Goal: Task Accomplishment & Management: Manage account settings

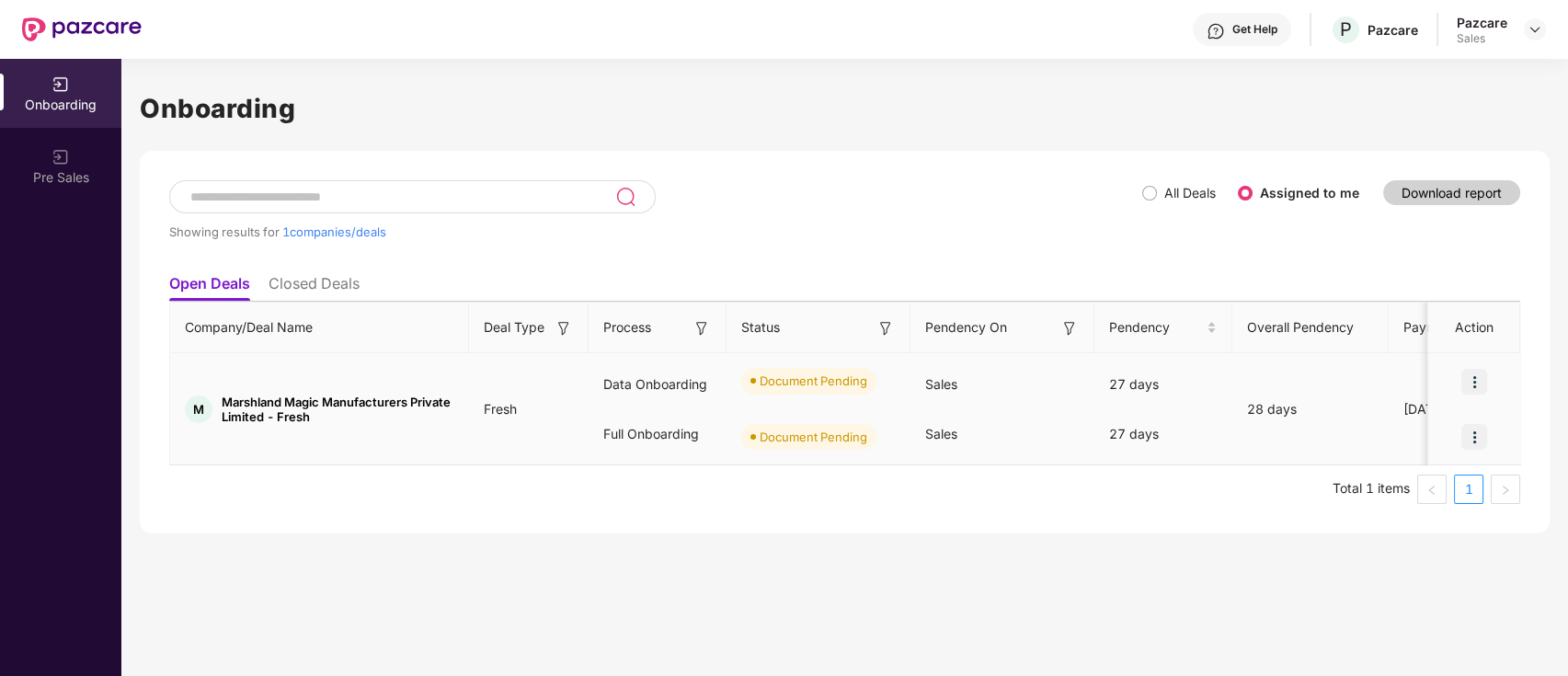
click at [1133, 422] on div "27 days" at bounding box center [1163, 434] width 138 height 50
click at [1121, 382] on div "27 days" at bounding box center [1163, 384] width 138 height 50
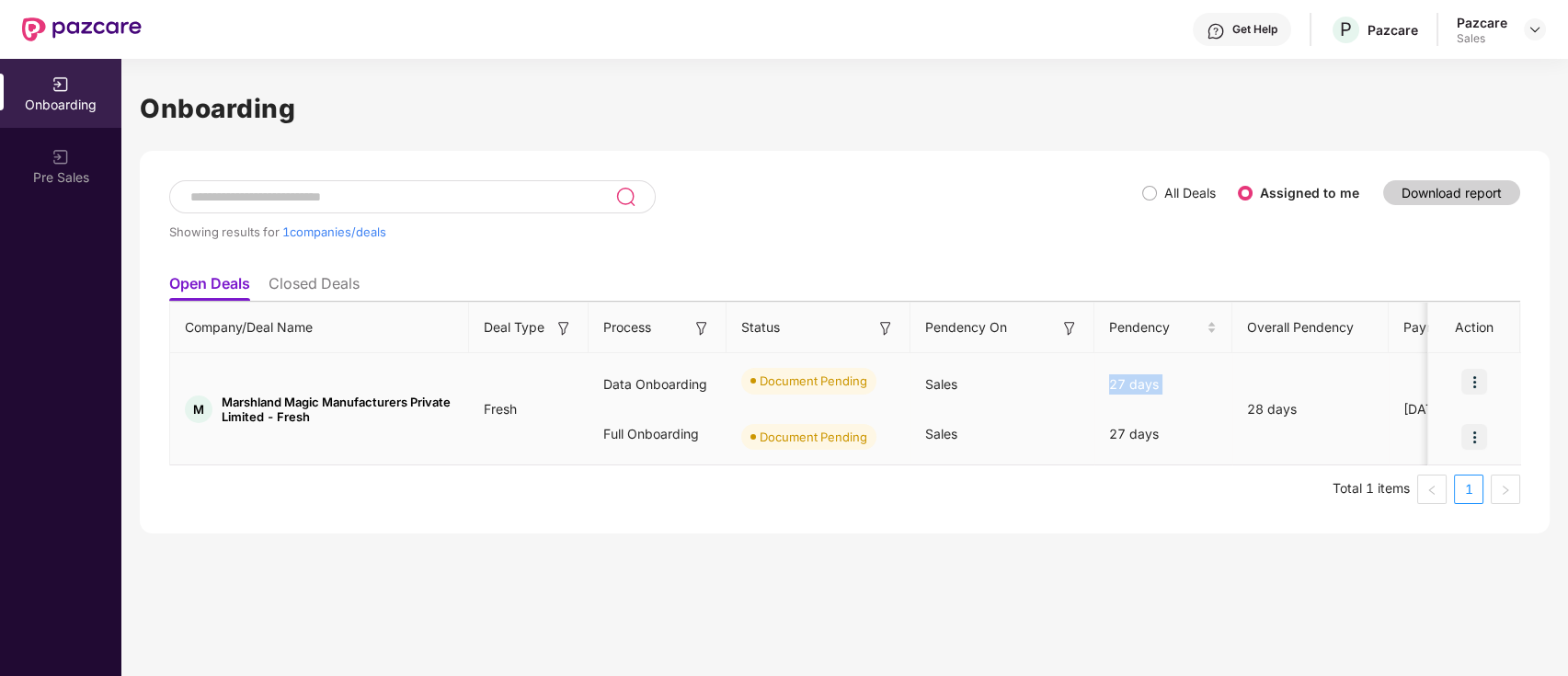
click at [1121, 382] on div "27 days" at bounding box center [1163, 384] width 138 height 50
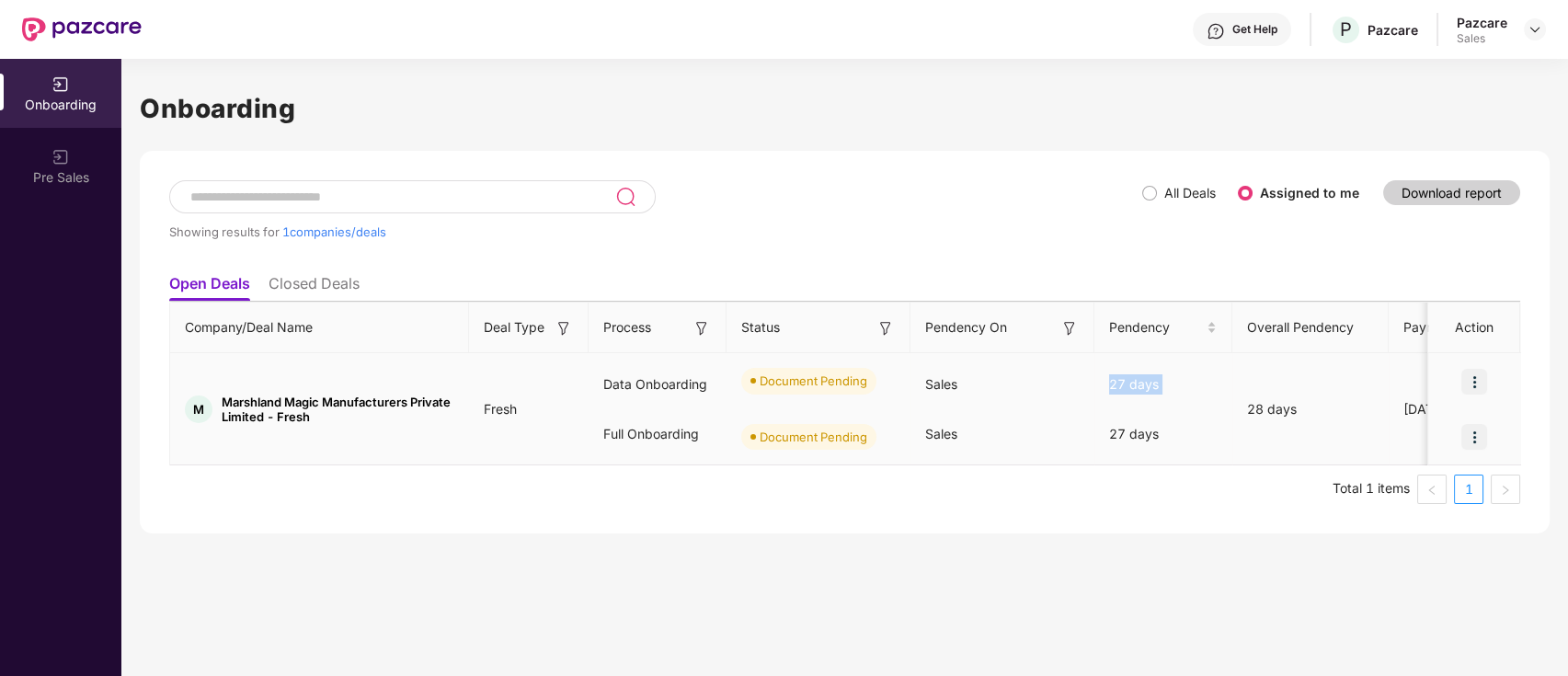
click at [1121, 382] on div "27 days" at bounding box center [1163, 384] width 138 height 50
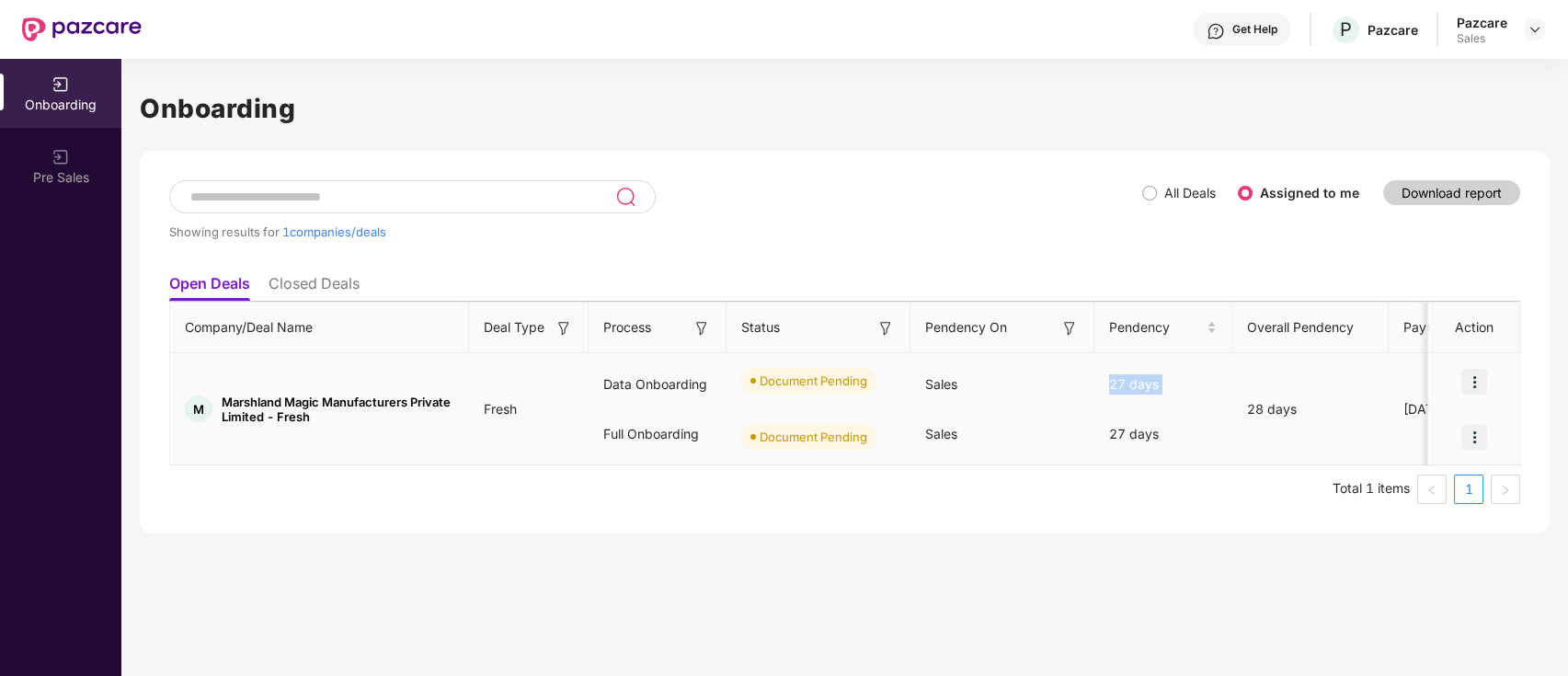
click at [1121, 382] on div "27 days" at bounding box center [1163, 384] width 138 height 50
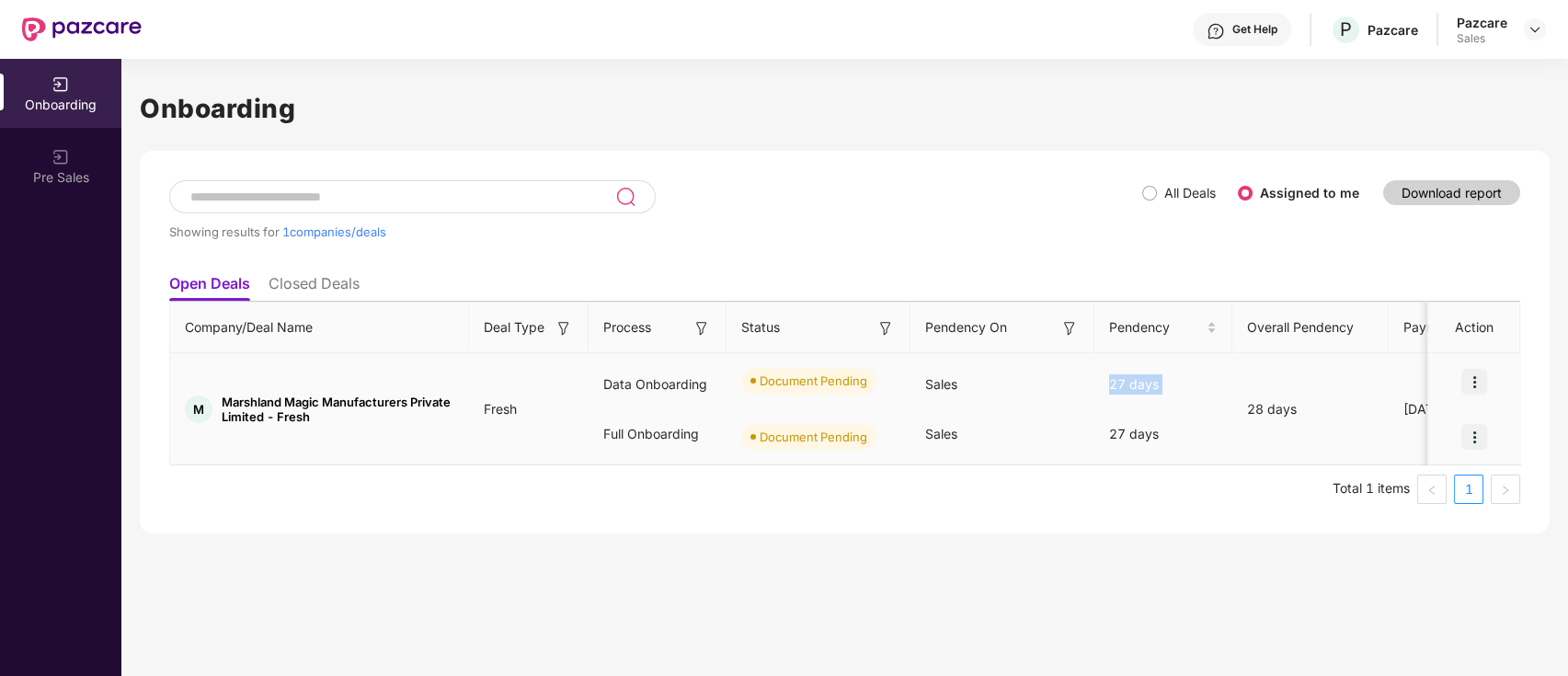
click at [1121, 382] on div "27 days" at bounding box center [1163, 384] width 138 height 50
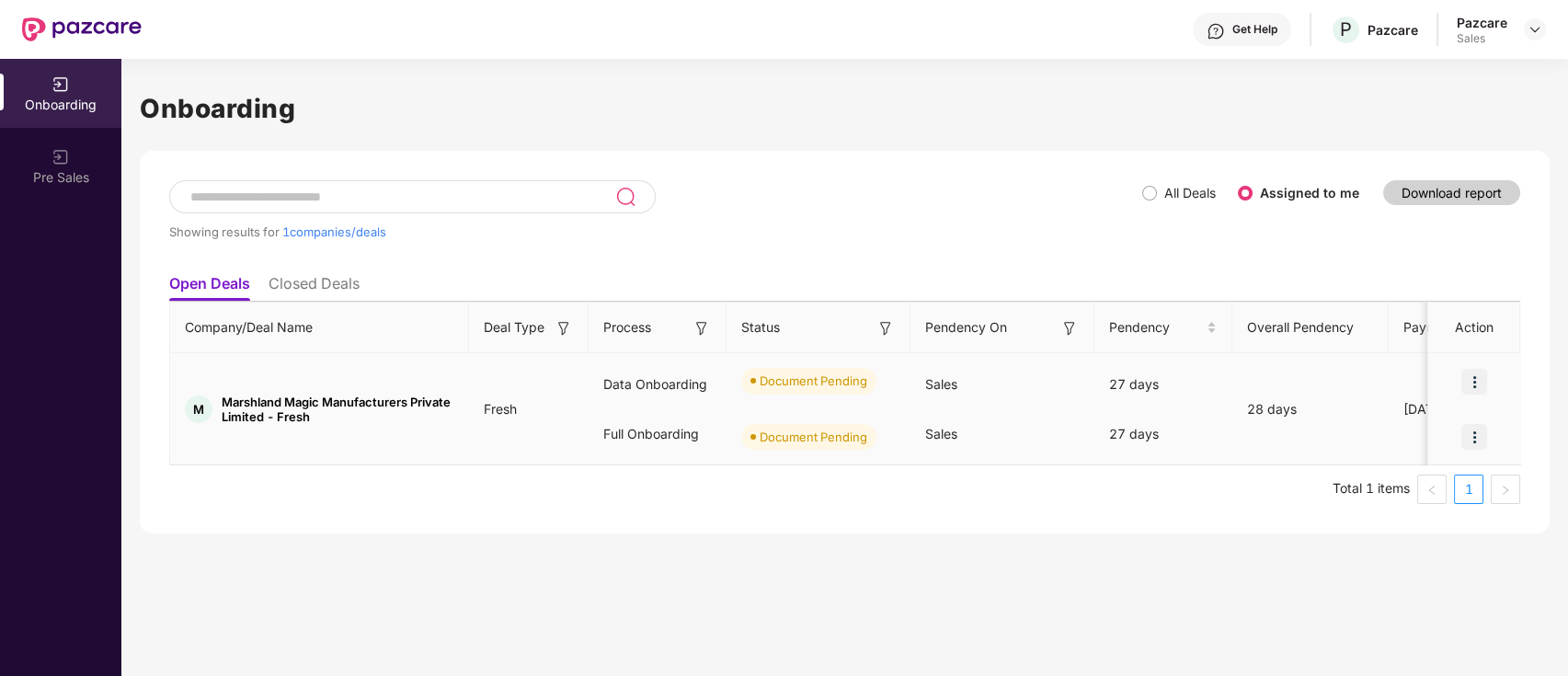
click at [1482, 378] on img at bounding box center [1474, 381] width 25 height 25
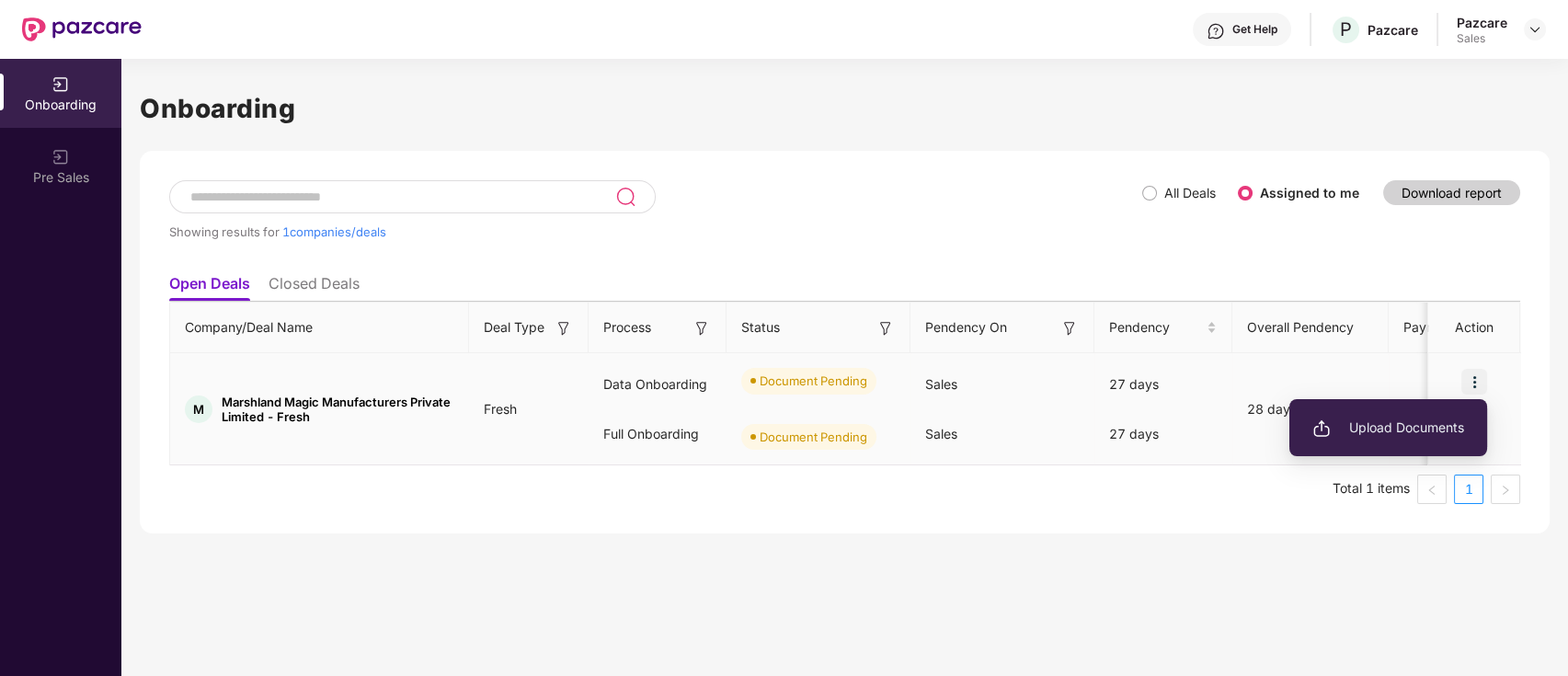
click at [1378, 422] on span "Upload Documents" at bounding box center [1389, 428] width 152 height 21
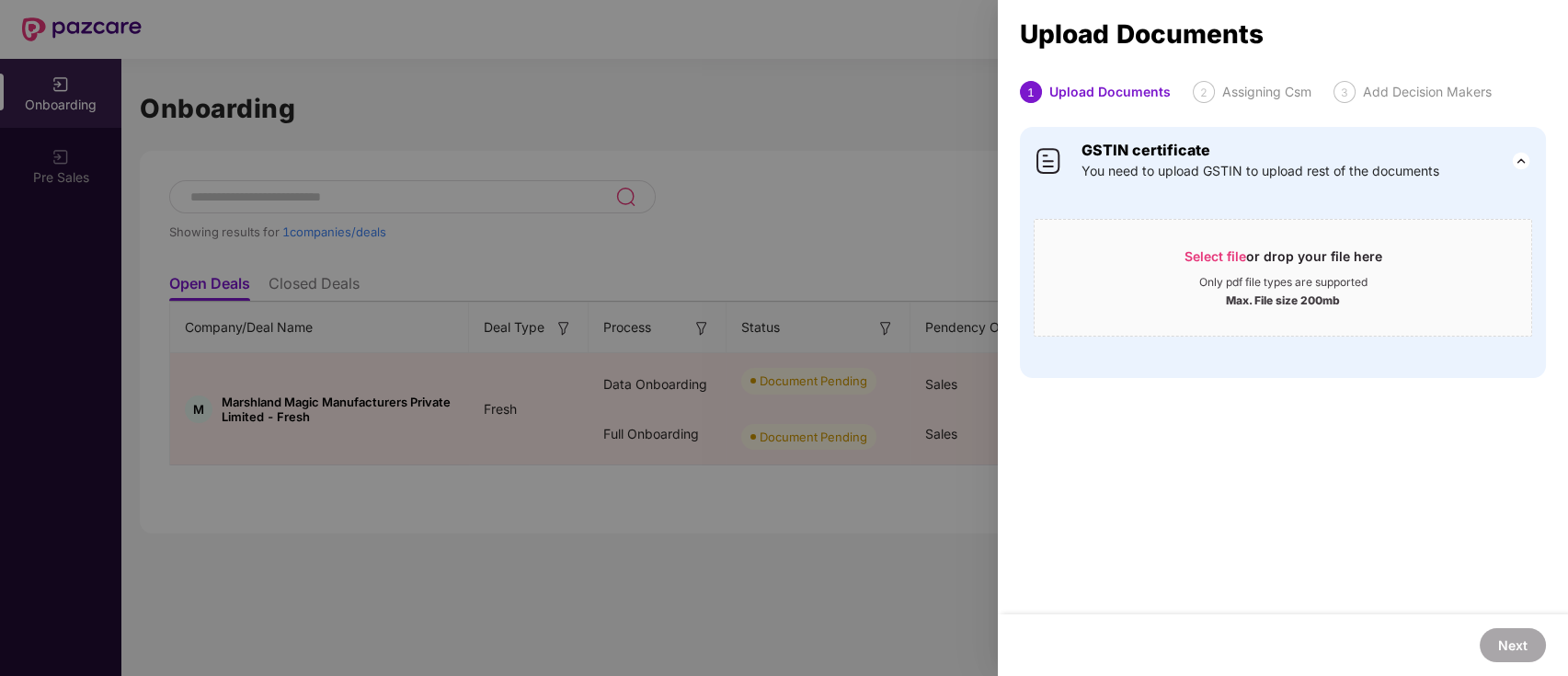
click at [858, 421] on div at bounding box center [784, 338] width 1568 height 676
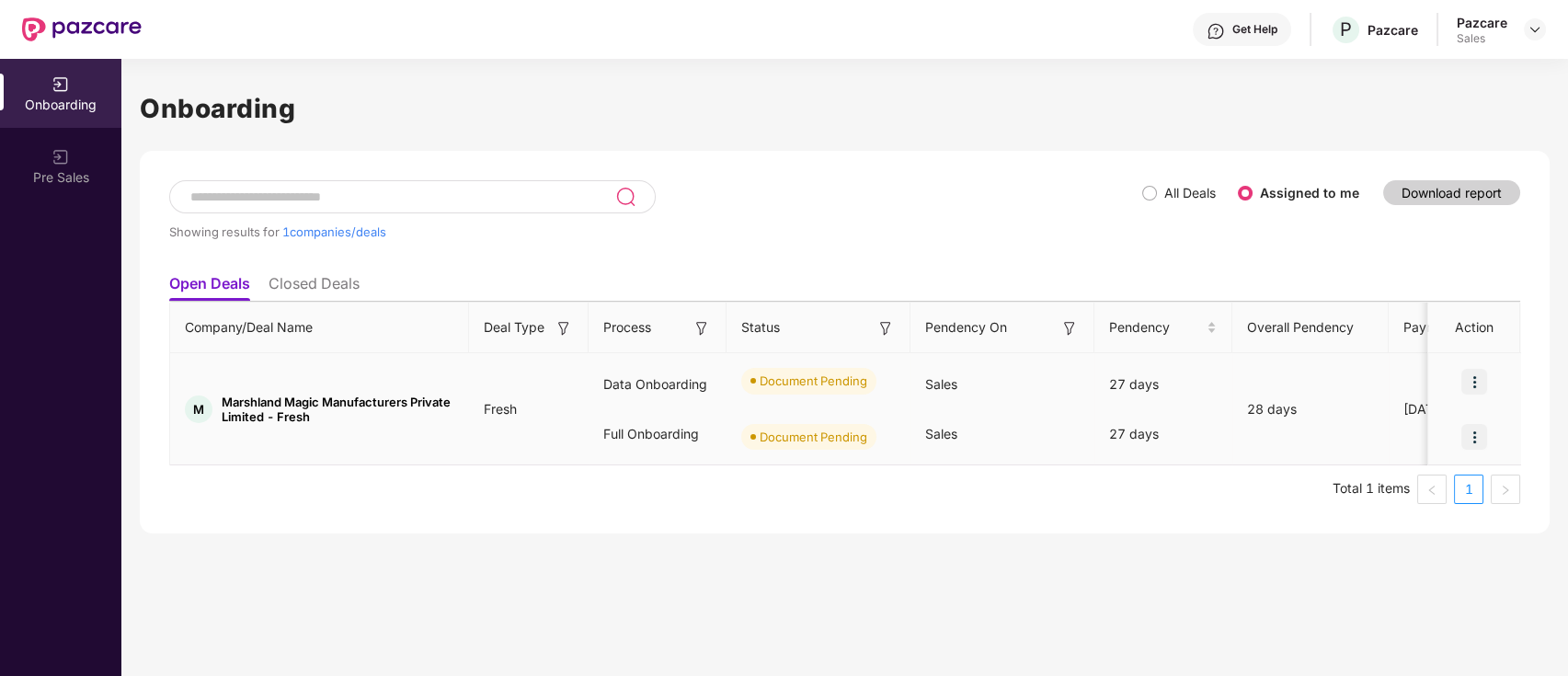
click at [1483, 379] on img at bounding box center [1474, 381] width 25 height 25
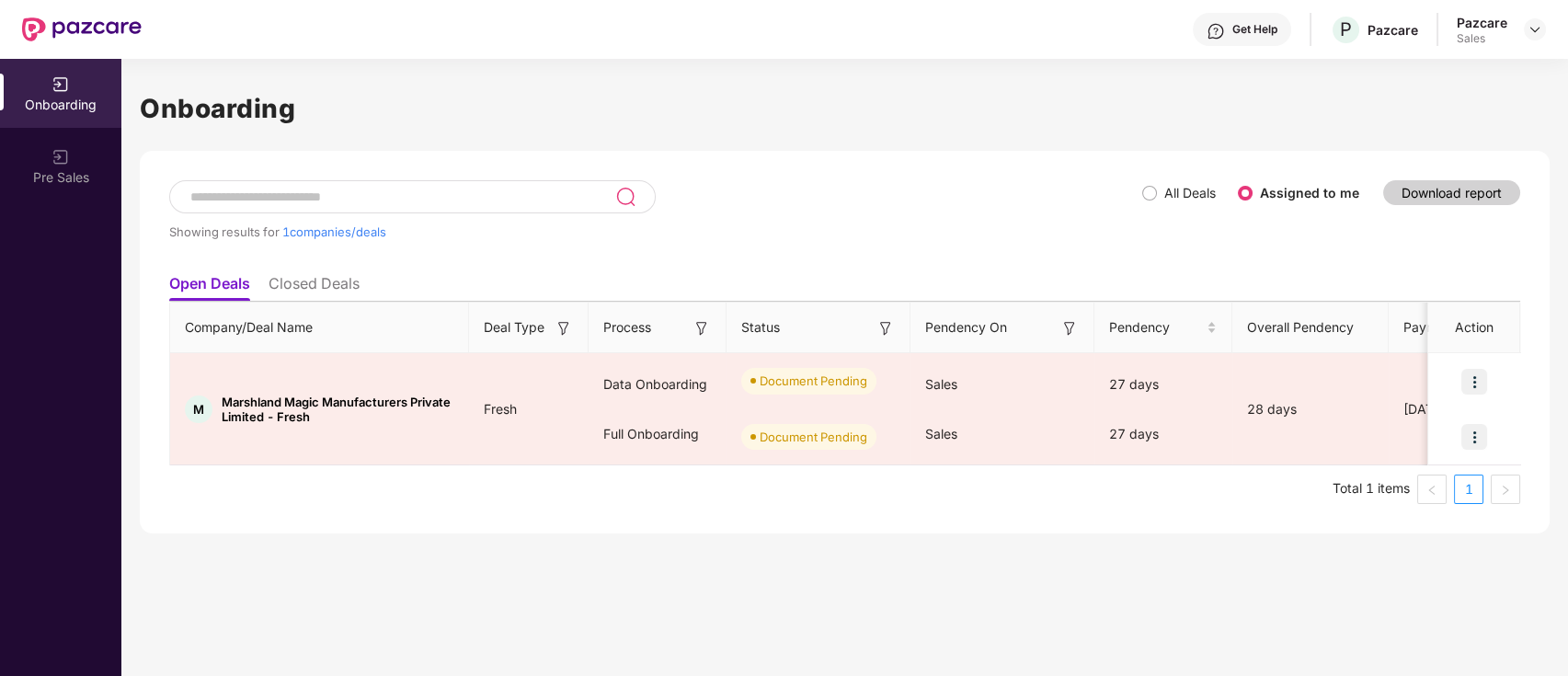
click at [286, 289] on li "Closed Deals" at bounding box center [314, 287] width 91 height 26
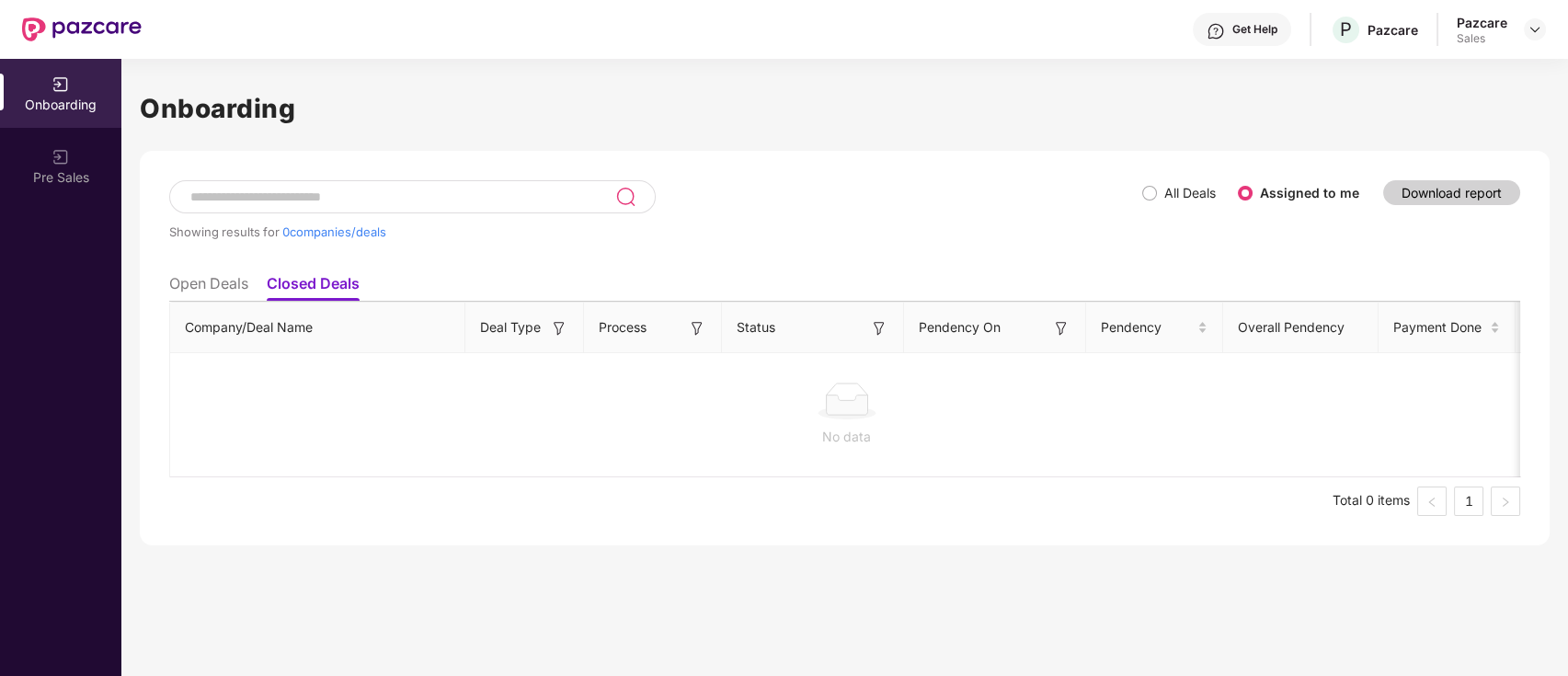
click at [210, 296] on li "Open Deals" at bounding box center [209, 287] width 79 height 26
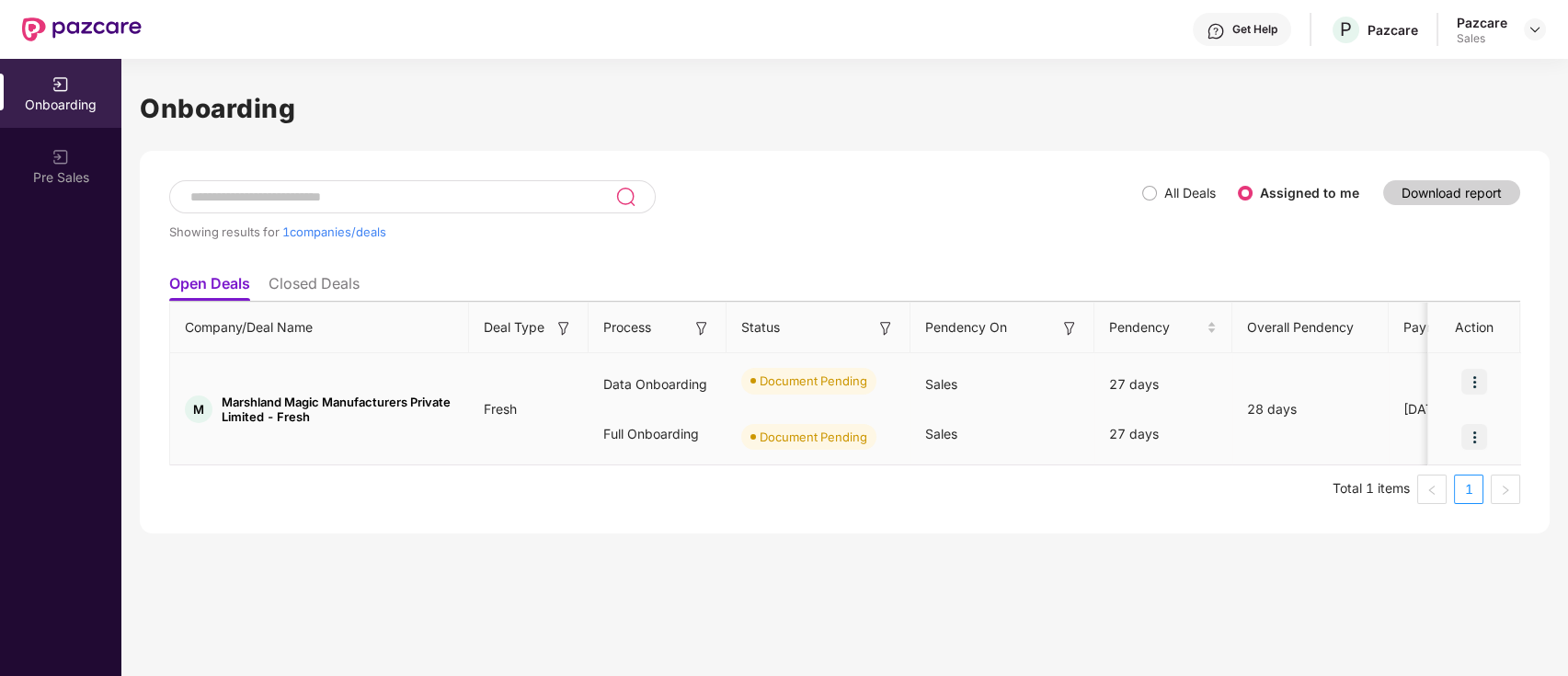
click at [899, 441] on div "Document Pending" at bounding box center [818, 437] width 184 height 55
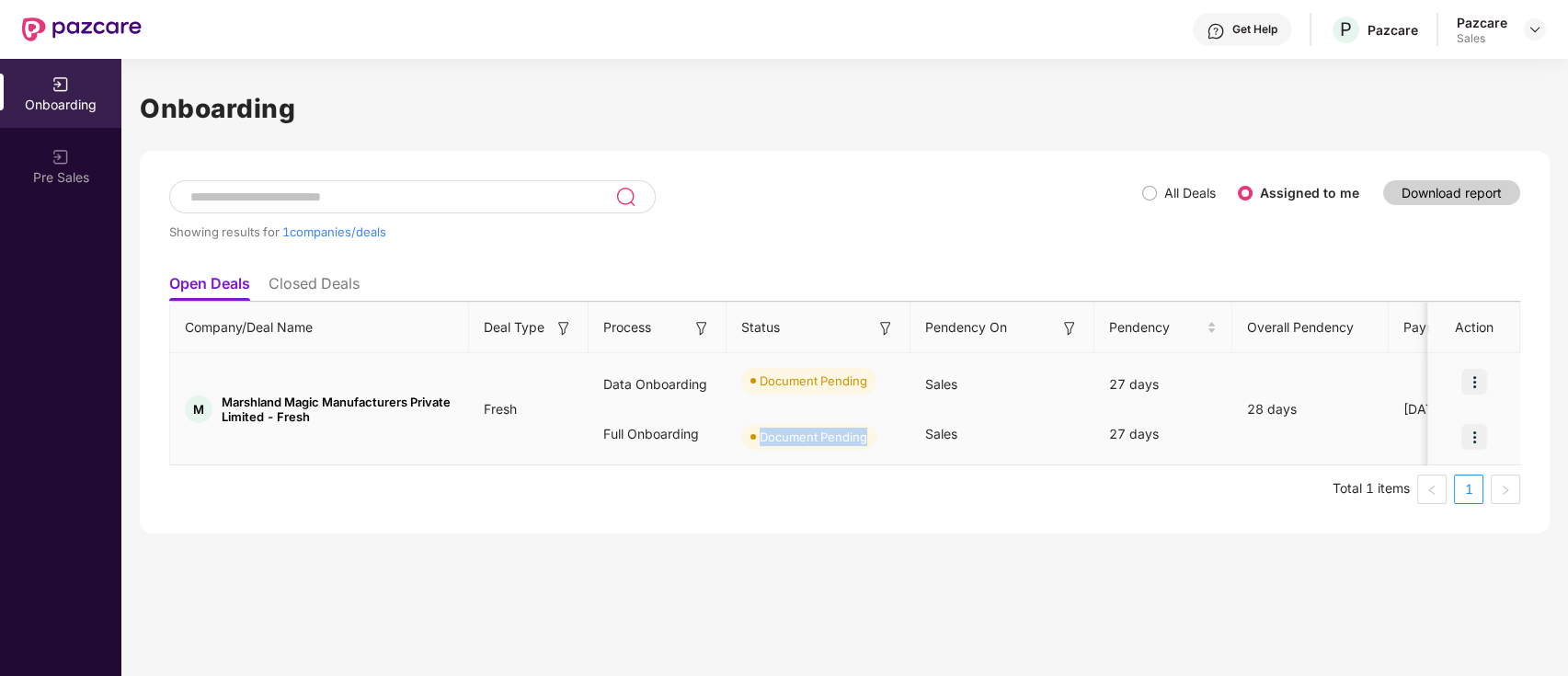
click at [899, 441] on div "Document Pending" at bounding box center [818, 437] width 184 height 55
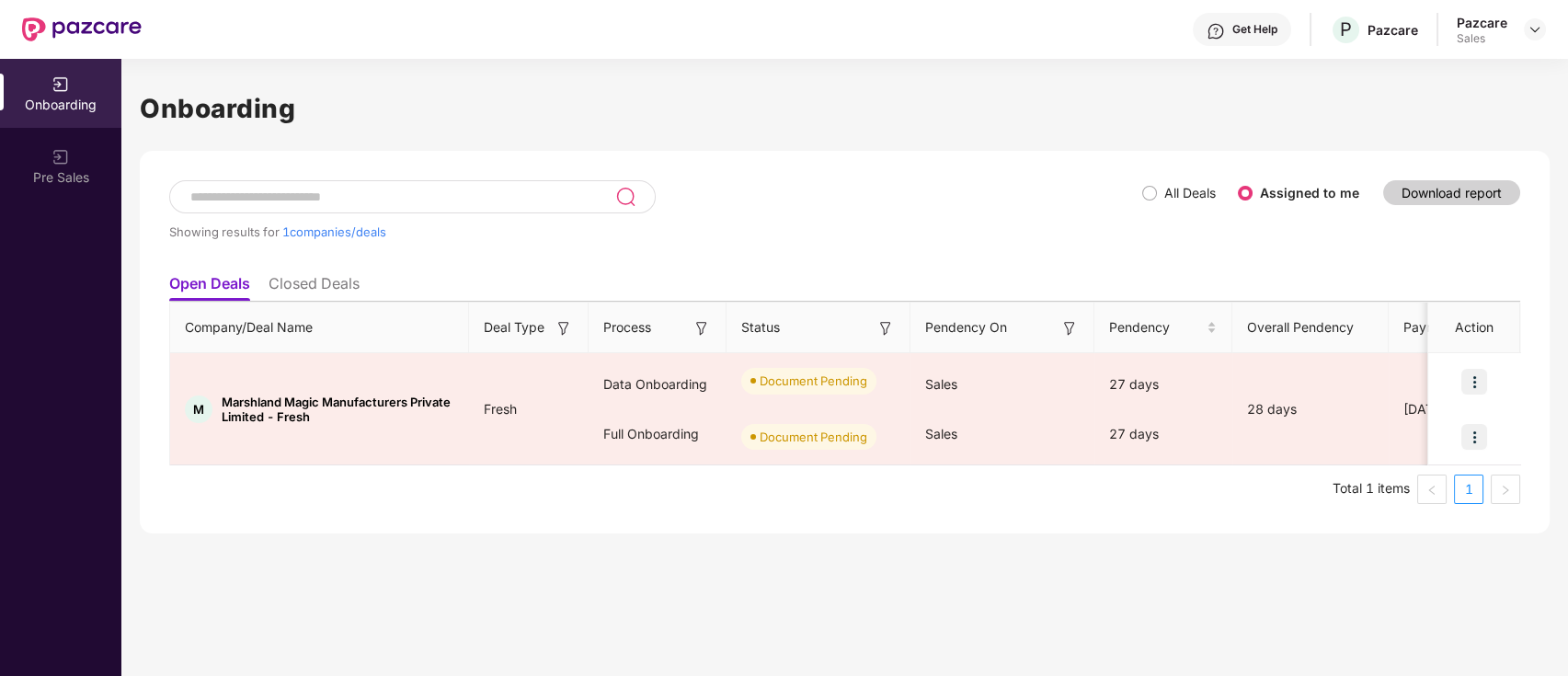
click at [1001, 327] on span "Pendency On" at bounding box center [966, 328] width 82 height 21
click at [1161, 188] on span "All Deals" at bounding box center [1190, 193] width 66 height 21
click at [1161, 193] on span "All Deals" at bounding box center [1190, 193] width 66 height 21
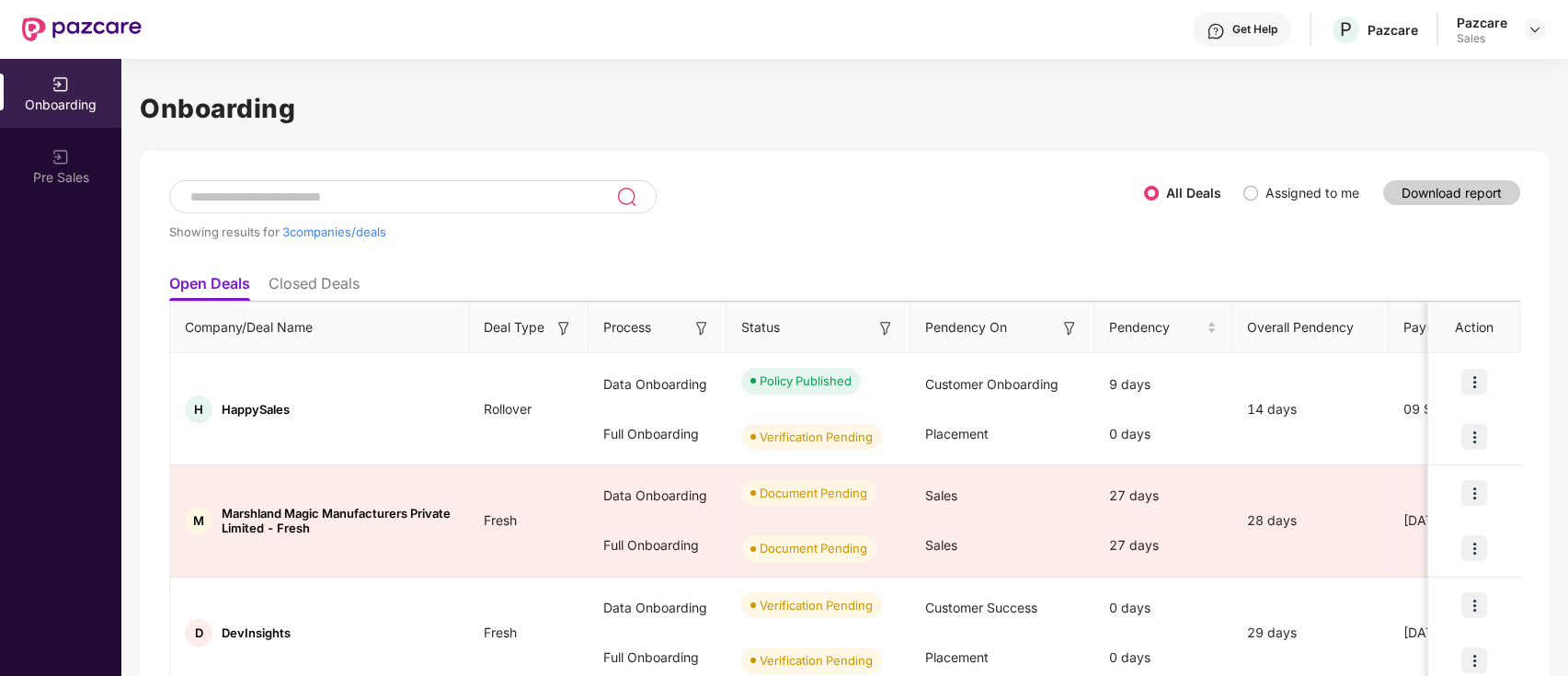
click at [1216, 178] on div "All Deals Assigned to me" at bounding box center [1259, 192] width 230 height 29
click at [1295, 192] on label "Assigned to me" at bounding box center [1312, 192] width 94 height 16
click at [1265, 191] on label "Assigned to me" at bounding box center [1312, 192] width 94 height 16
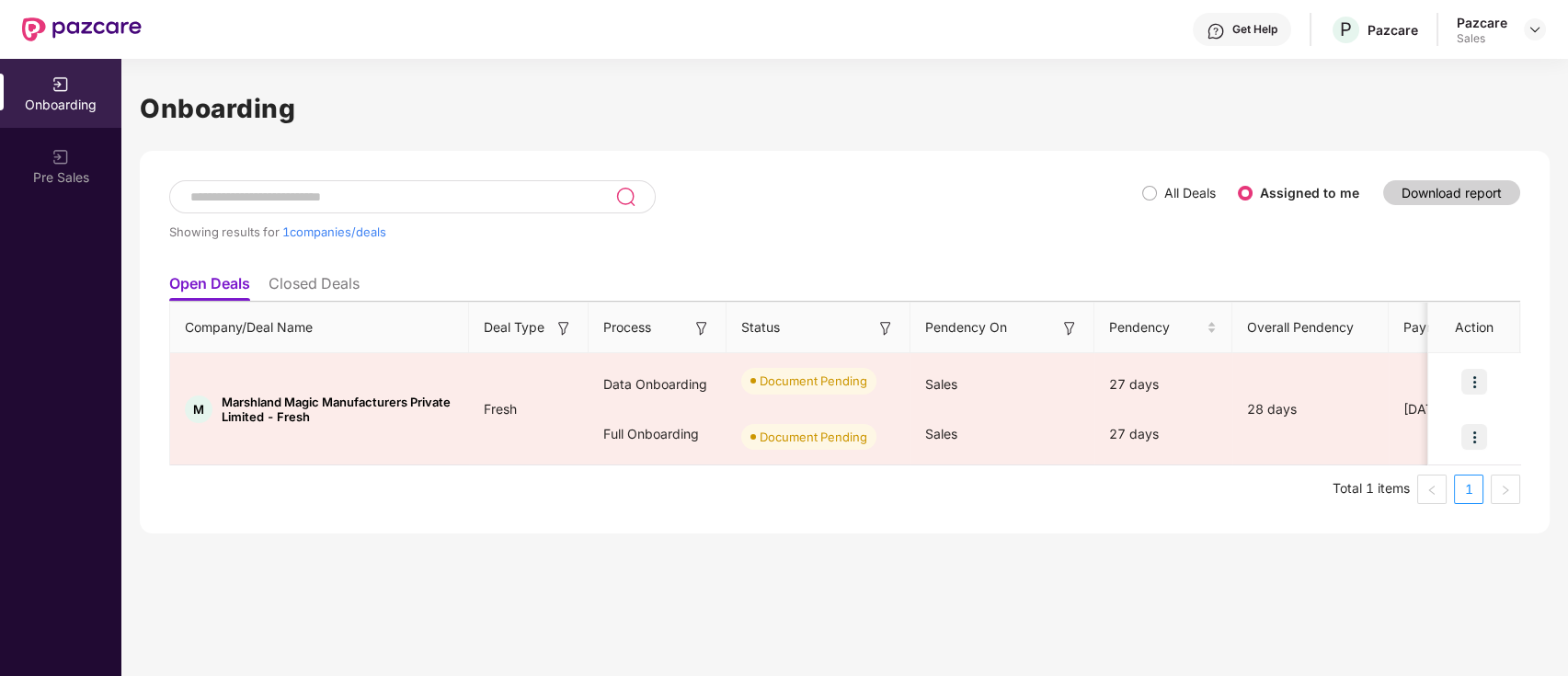
click at [304, 279] on li "Closed Deals" at bounding box center [314, 287] width 91 height 26
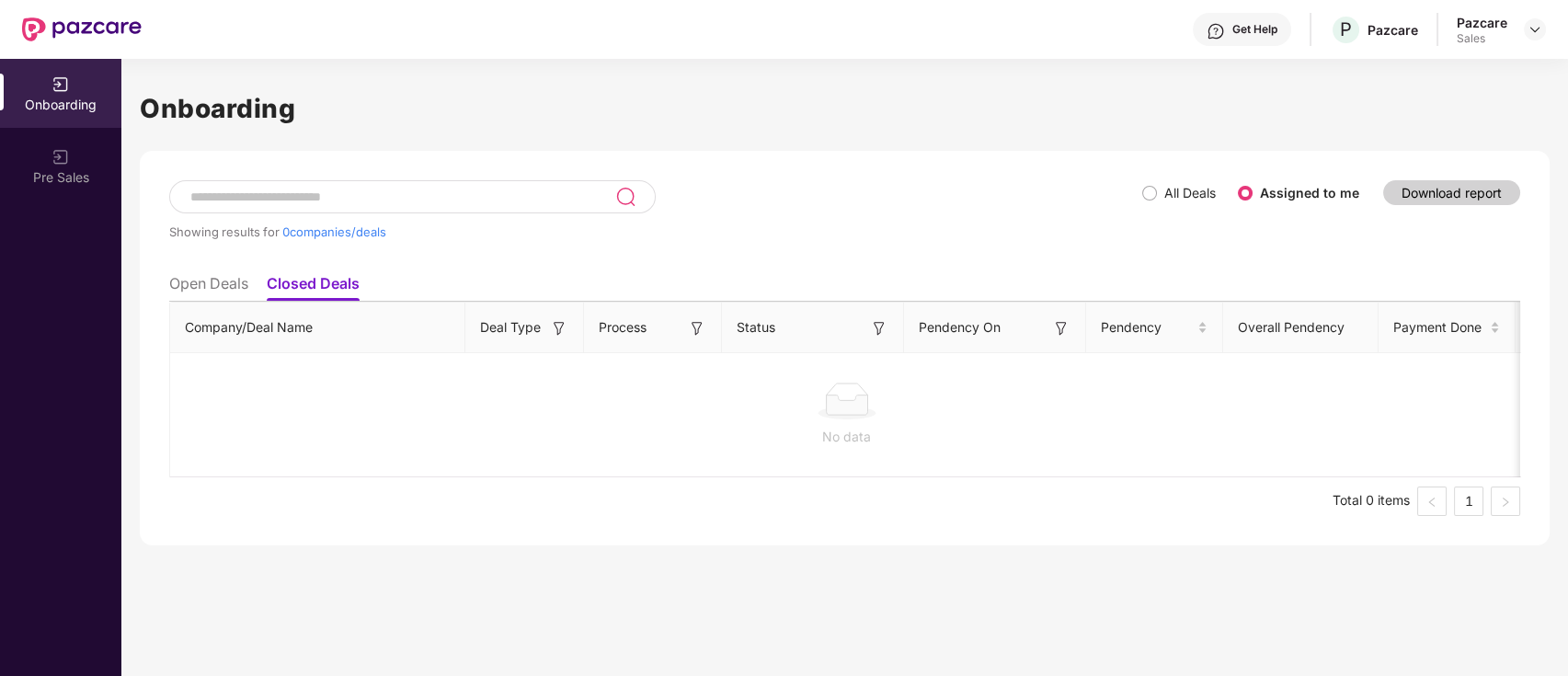
click at [236, 287] on li "Open Deals" at bounding box center [209, 287] width 79 height 26
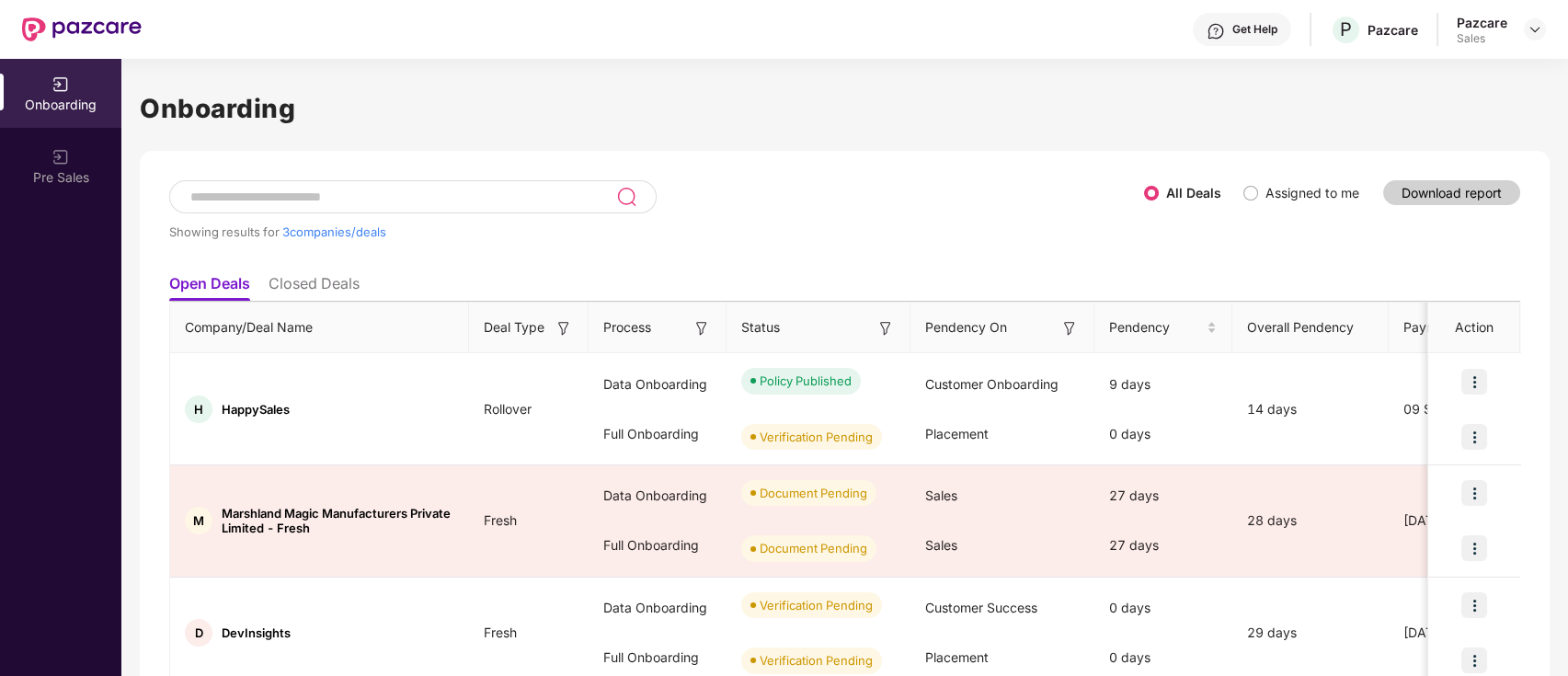
click at [319, 266] on ul "Open Deals Closed Deals" at bounding box center [845, 283] width 1351 height 37
click at [209, 284] on li "Open Deals" at bounding box center [210, 287] width 81 height 26
click at [299, 274] on li "Closed Deals" at bounding box center [314, 287] width 91 height 26
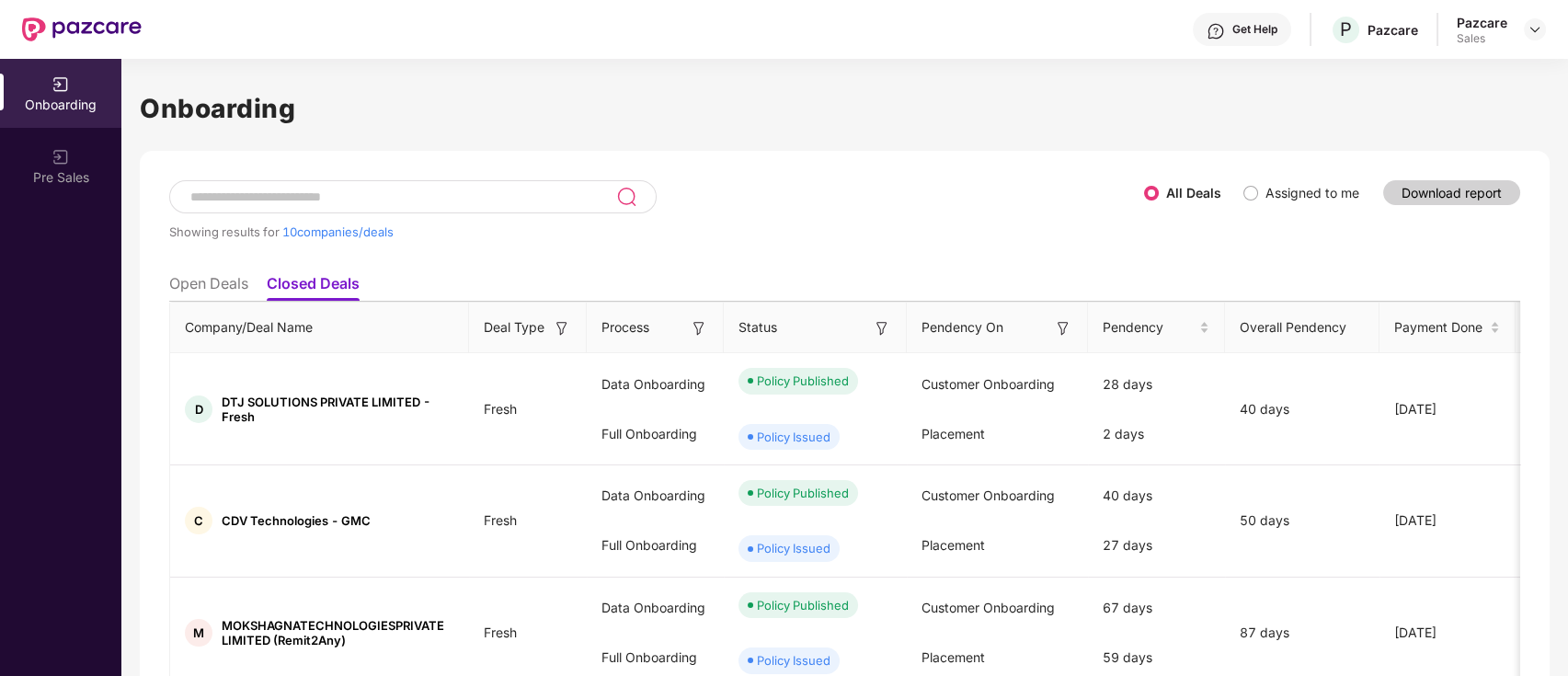
click at [232, 276] on li "Open Deals" at bounding box center [209, 287] width 79 height 26
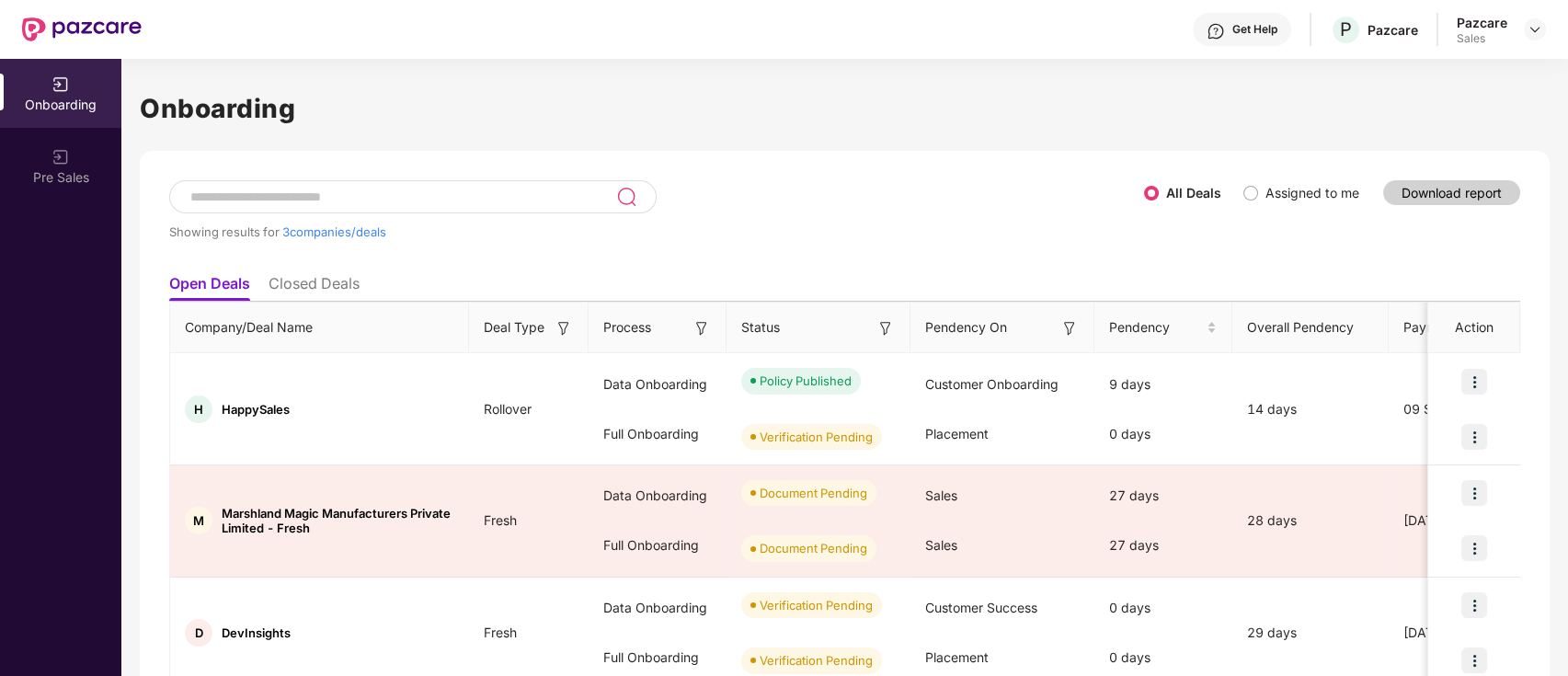
click at [334, 281] on li "Closed Deals" at bounding box center [314, 287] width 91 height 26
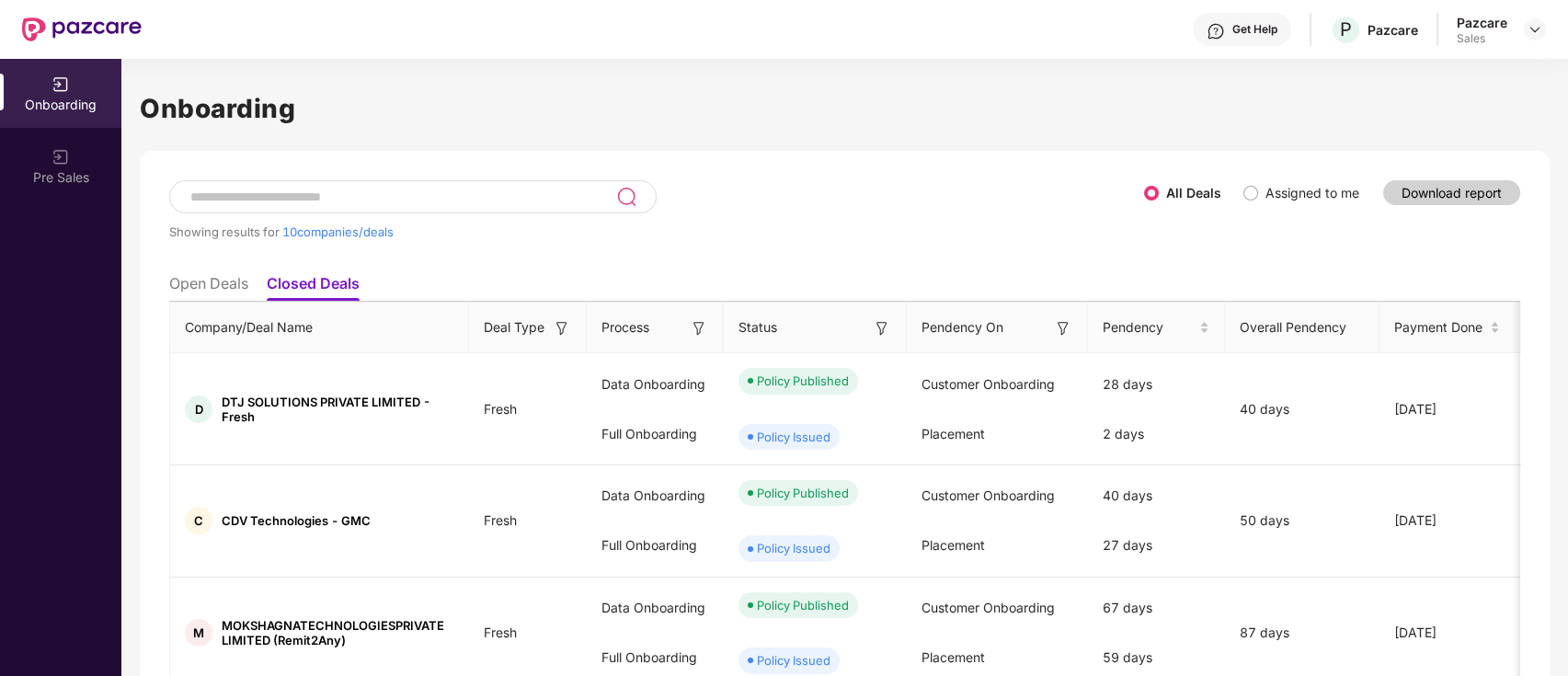
click at [242, 277] on li "Open Deals" at bounding box center [209, 287] width 79 height 26
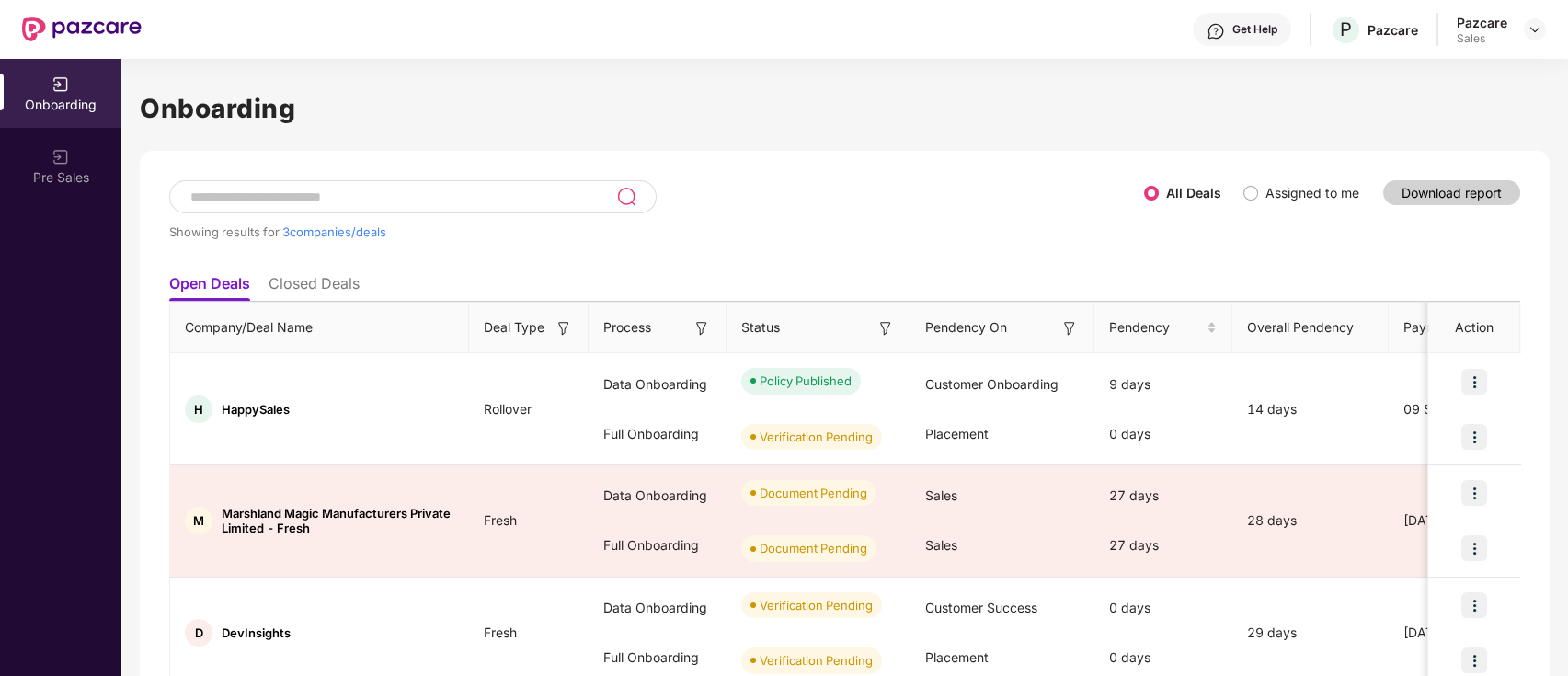
click at [322, 281] on li "Closed Deals" at bounding box center [314, 287] width 91 height 26
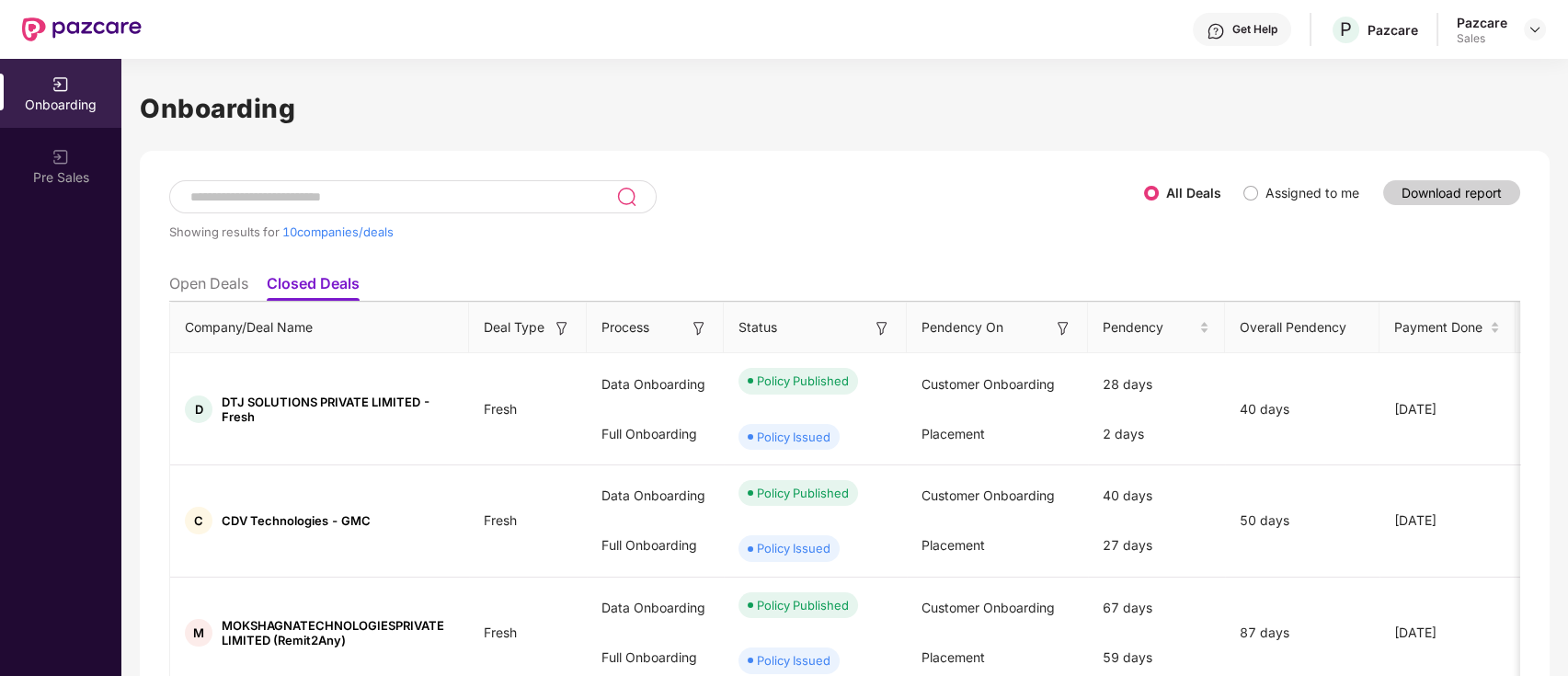
click at [213, 274] on li "Open Deals" at bounding box center [209, 287] width 79 height 26
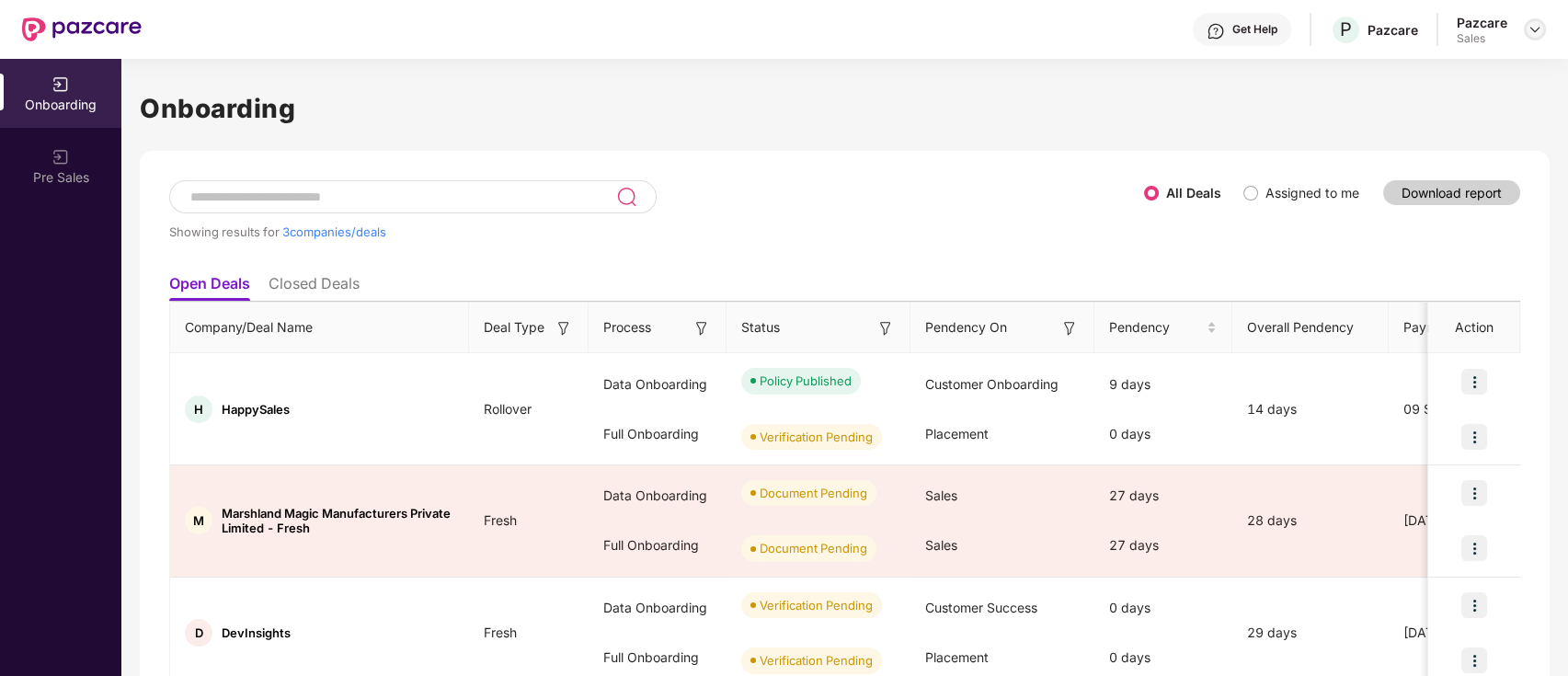
click at [1536, 39] on div at bounding box center [1534, 29] width 22 height 22
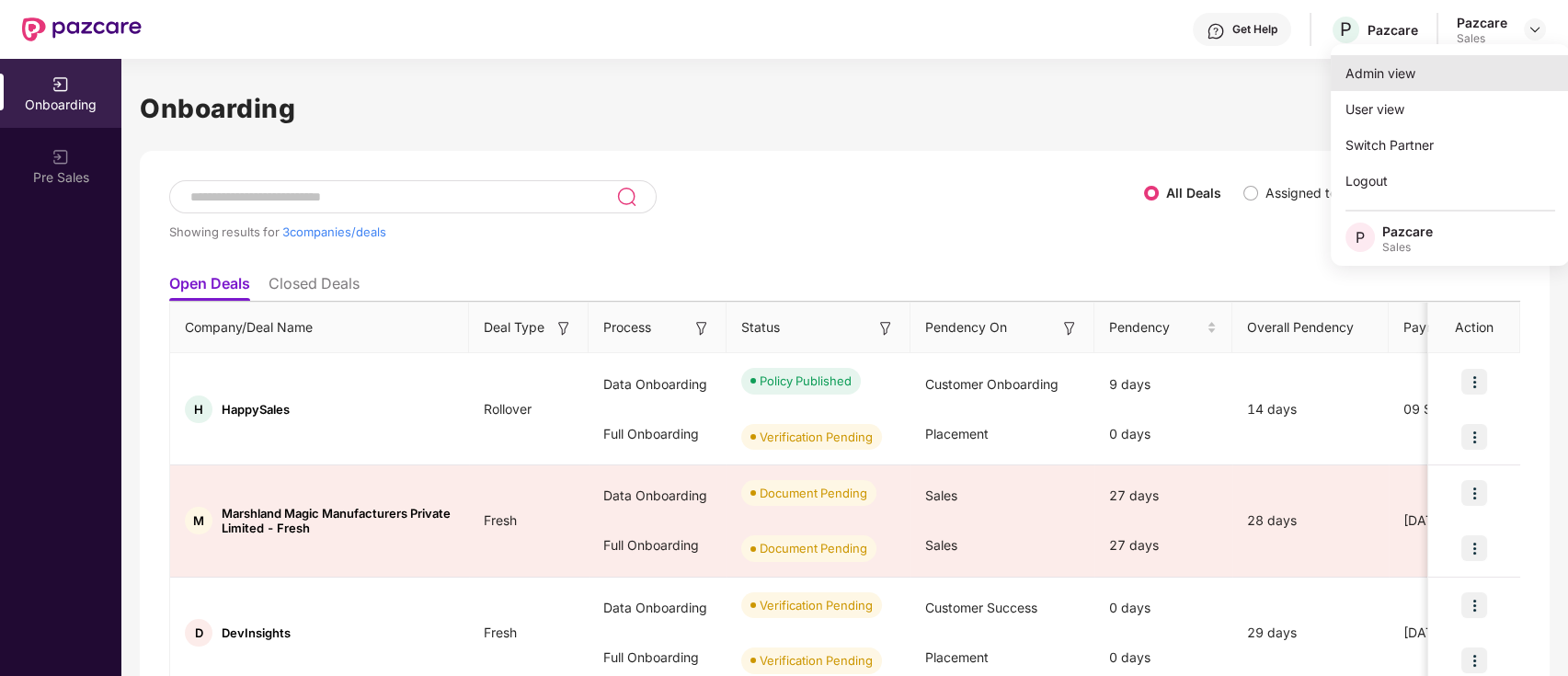
click at [1477, 84] on div "Admin view" at bounding box center [1451, 73] width 240 height 36
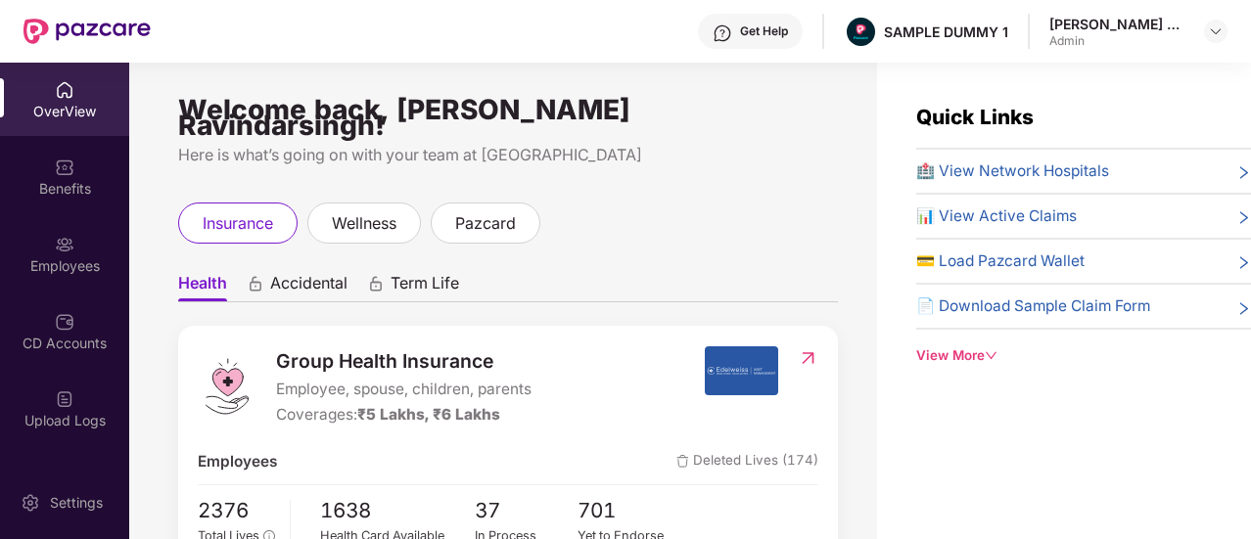
drag, startPoint x: 1667, startPoint y: 2, endPoint x: 658, endPoint y: 212, distance: 1031.2
click at [658, 212] on div "insurance wellness pazcard" at bounding box center [508, 223] width 660 height 41
click at [366, 216] on span "wellness" at bounding box center [364, 223] width 65 height 24
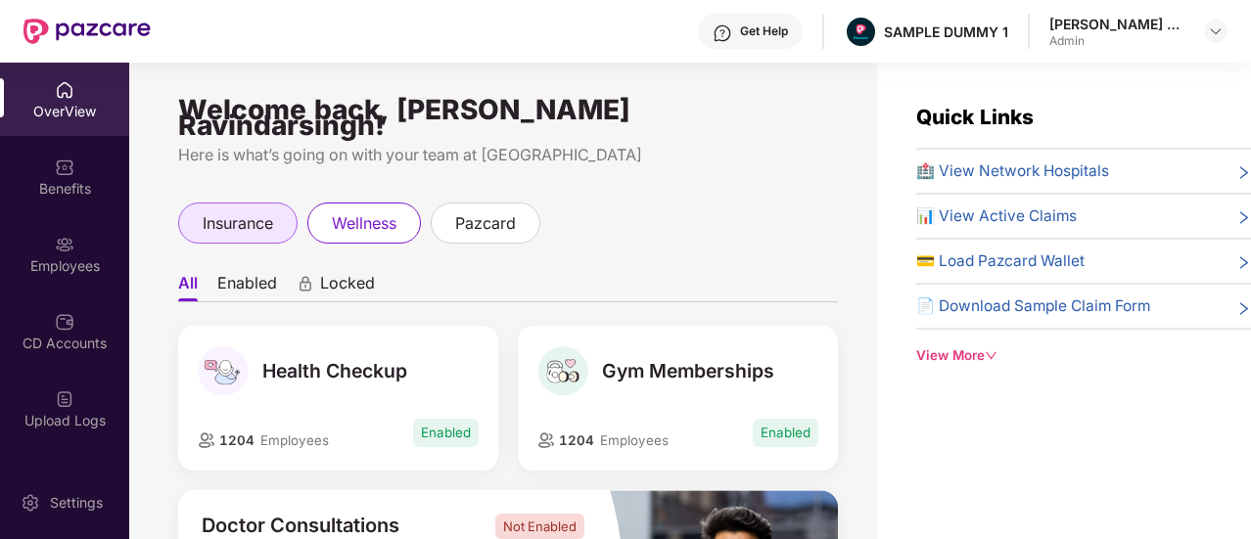
click at [184, 218] on div "insurance" at bounding box center [237, 223] width 119 height 41
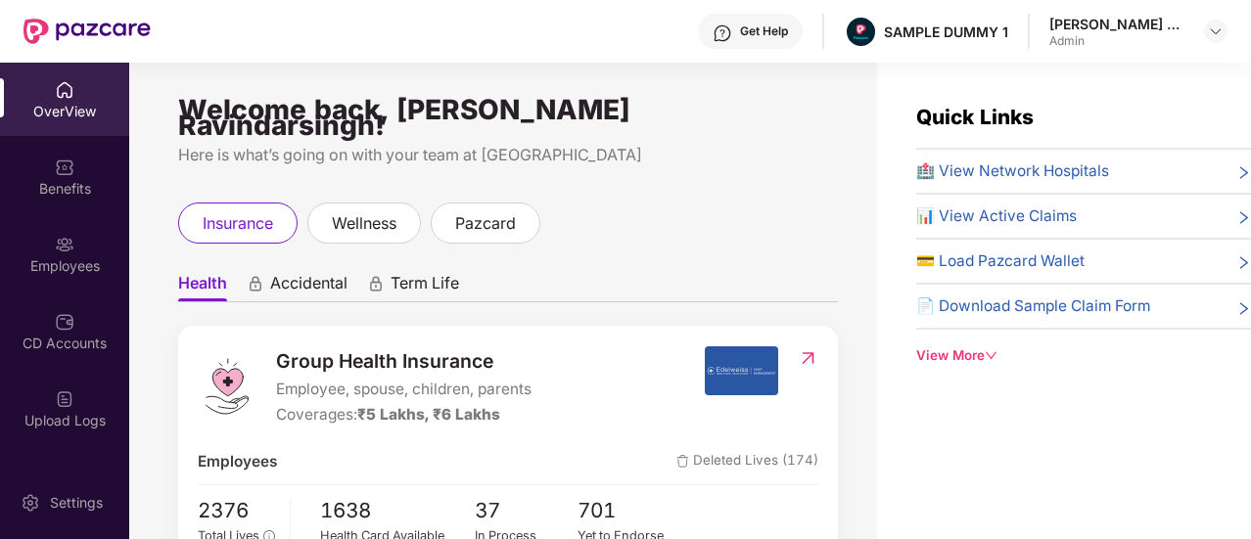
click at [354, 277] on ul "Health Accidental Term Life" at bounding box center [508, 282] width 660 height 39
click at [341, 273] on span "Accidental" at bounding box center [308, 287] width 77 height 28
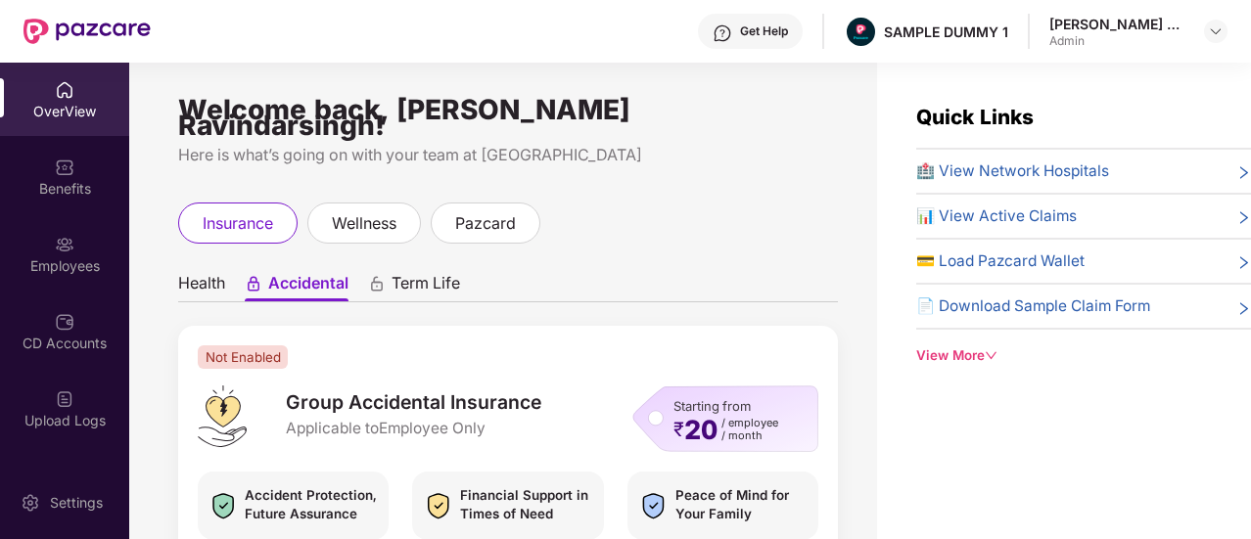
click at [444, 263] on ul "Health Accidental Term Life" at bounding box center [508, 282] width 660 height 39
click at [424, 273] on span "Term Life" at bounding box center [426, 287] width 69 height 28
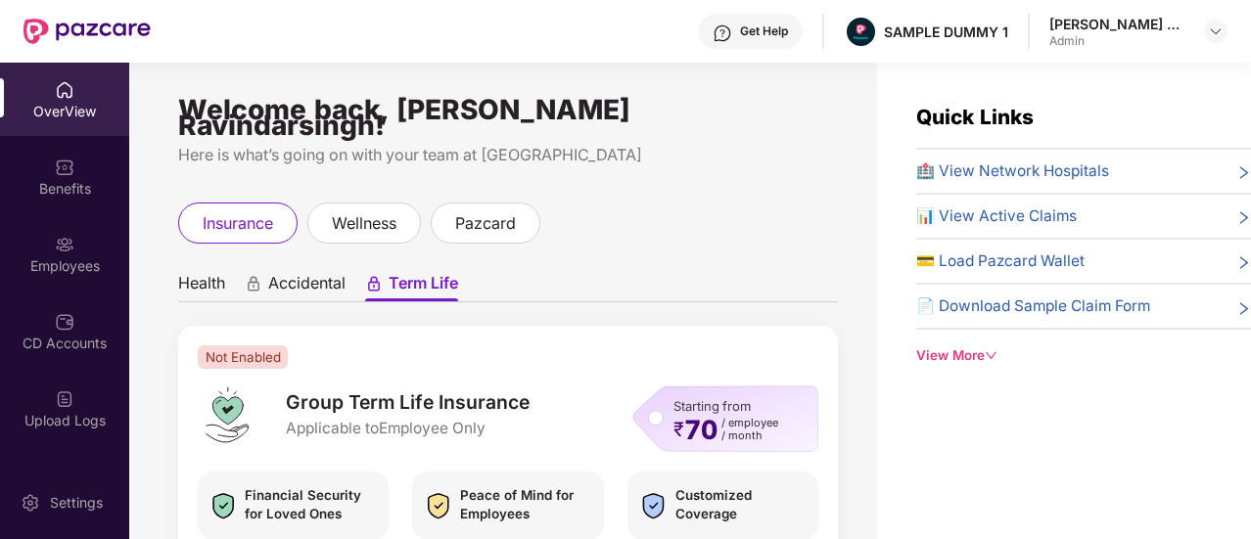
click at [204, 273] on span "Health" at bounding box center [201, 287] width 47 height 28
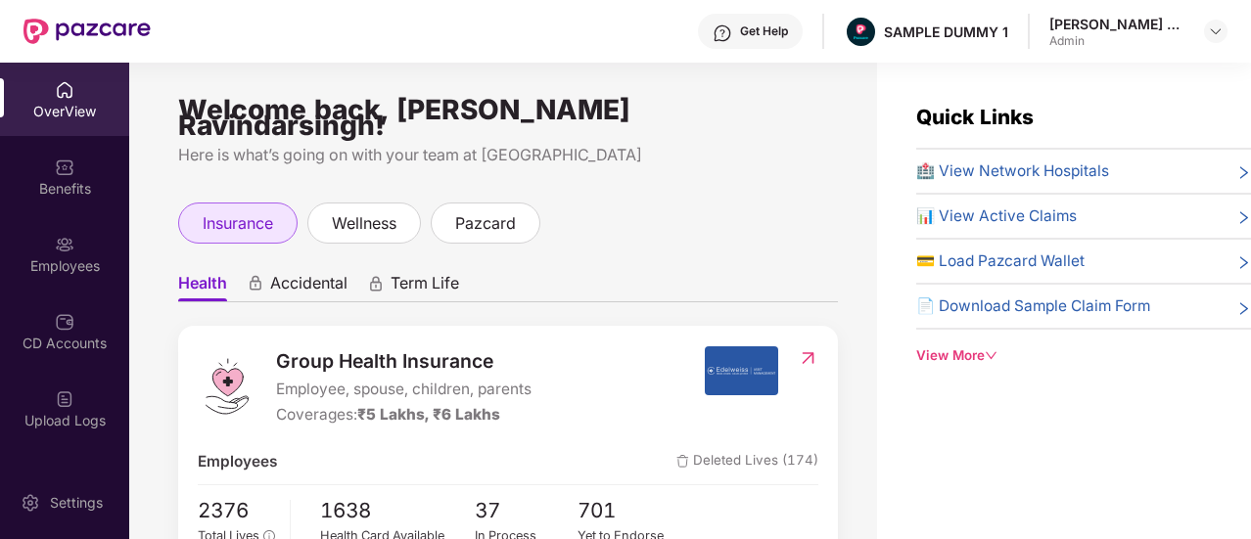
click at [237, 211] on span "insurance" at bounding box center [238, 223] width 70 height 24
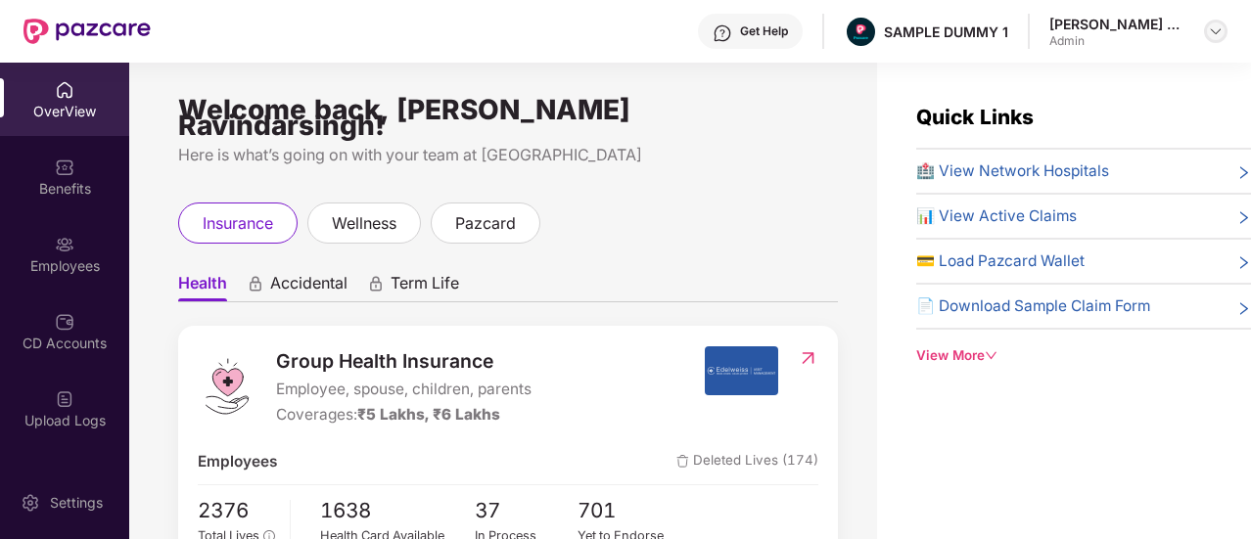
click at [1218, 32] on img at bounding box center [1216, 31] width 16 height 16
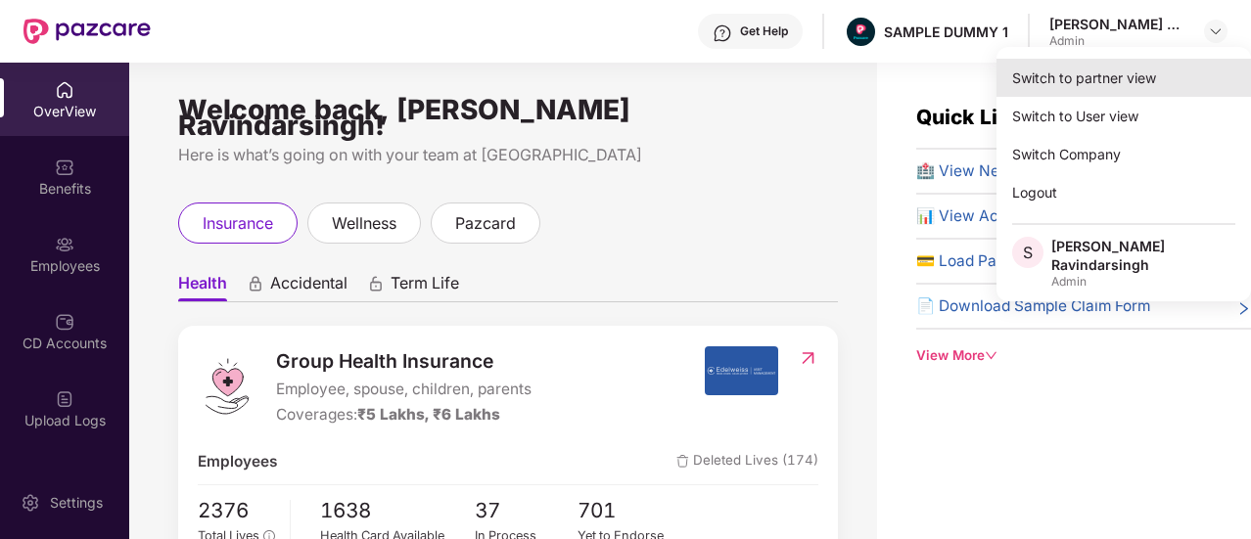
click at [1147, 66] on div "Switch to partner view" at bounding box center [1124, 78] width 255 height 38
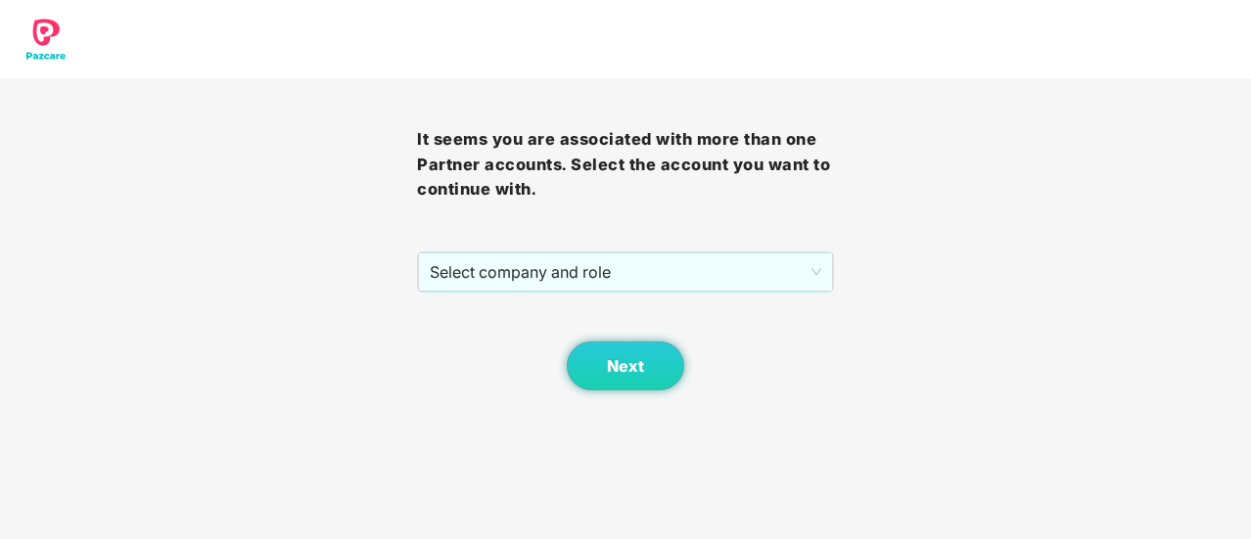
click at [680, 297] on div "Next" at bounding box center [625, 342] width 417 height 98
click at [648, 276] on span "Select company and role" at bounding box center [626, 272] width 392 height 37
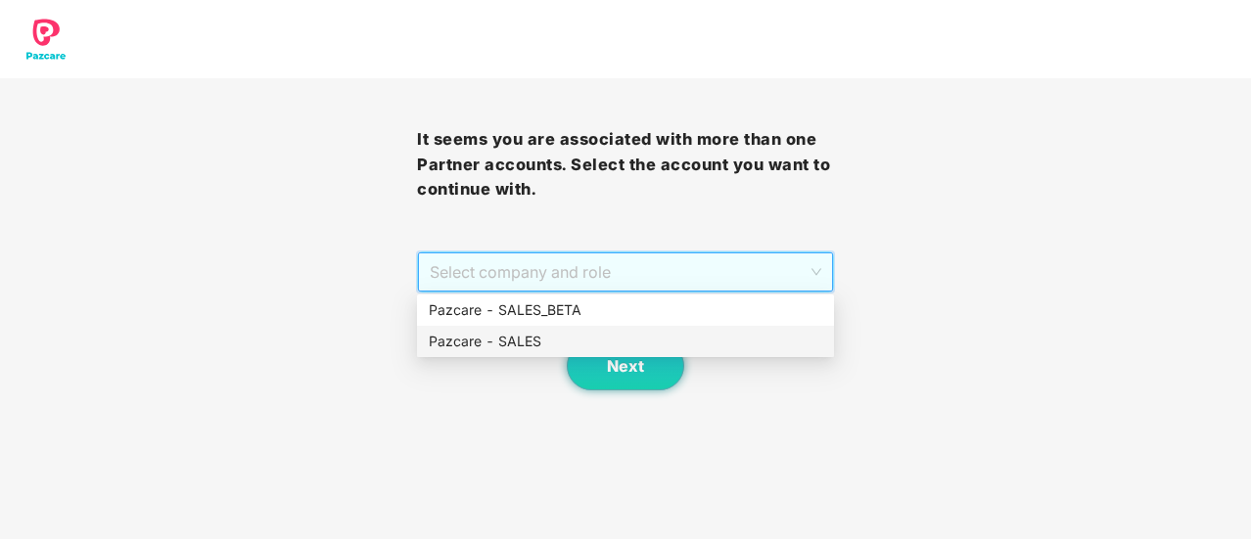
click at [585, 332] on div "Pazcare - SALES" at bounding box center [626, 342] width 394 height 22
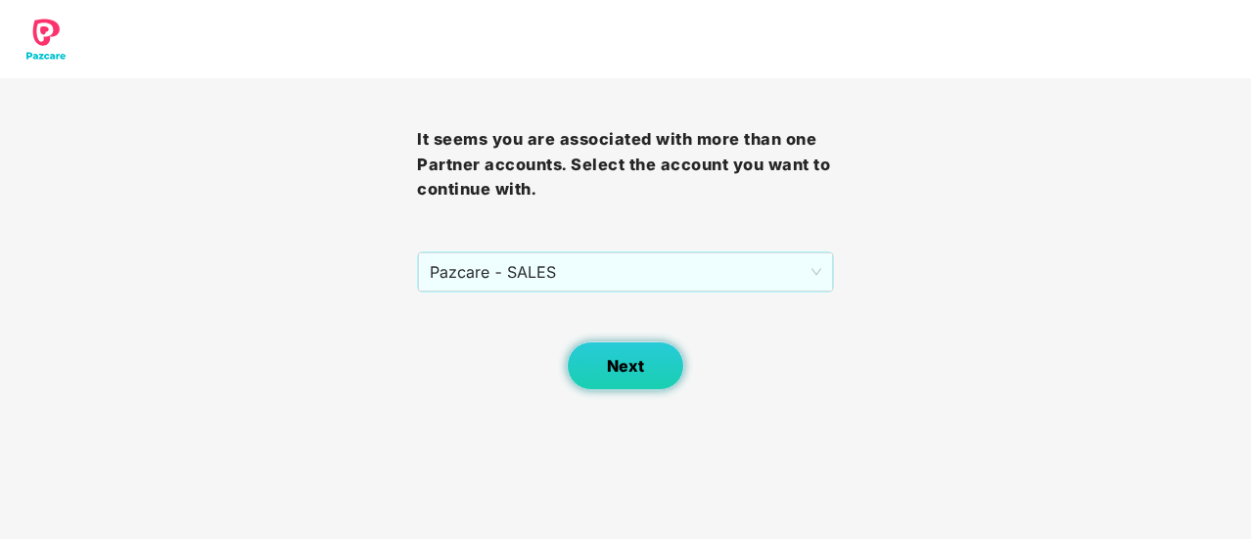
click at [629, 367] on span "Next" at bounding box center [625, 366] width 37 height 19
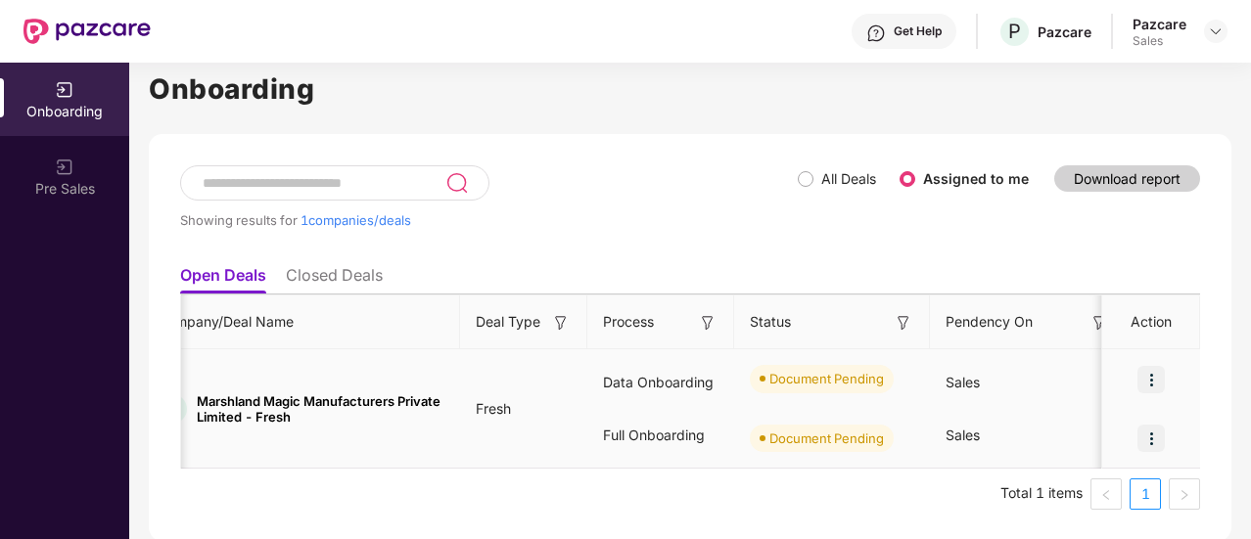
scroll to position [0, 157]
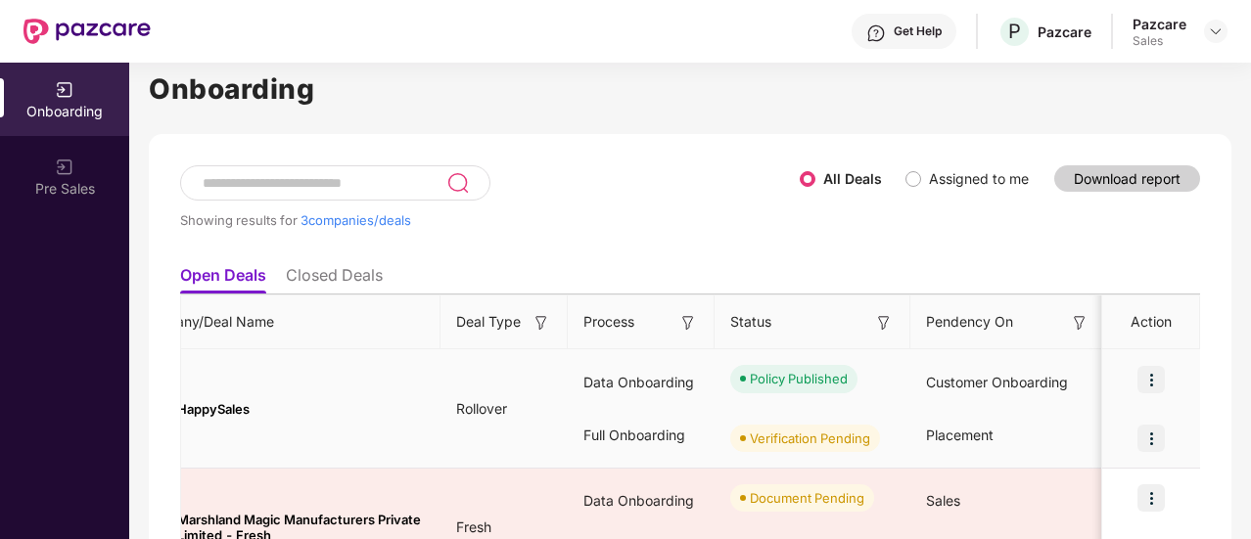
scroll to position [0, 0]
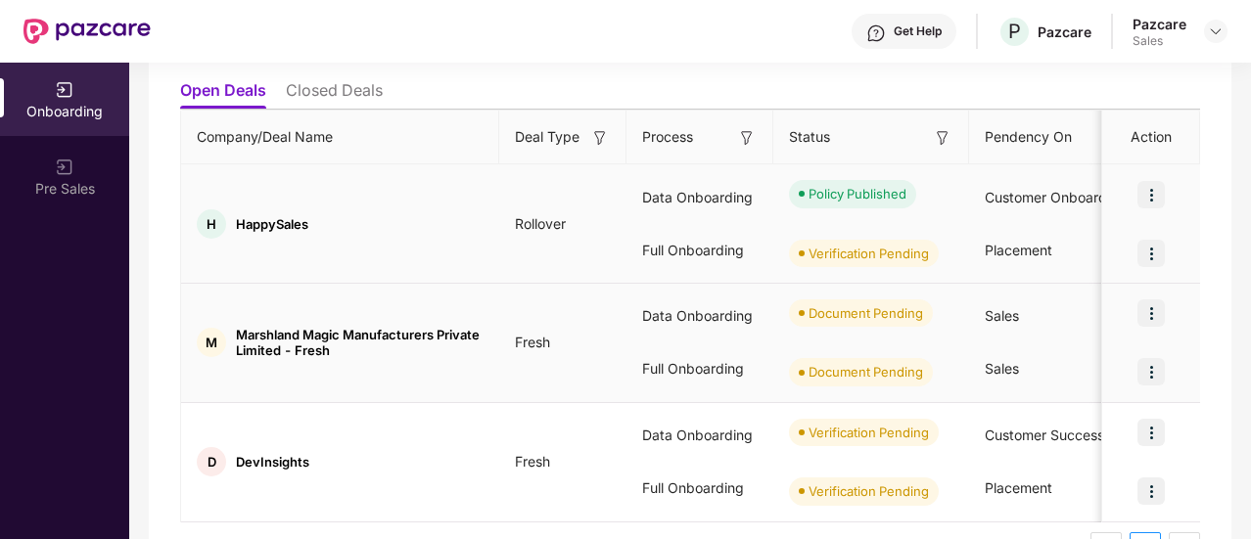
scroll to position [264, 0]
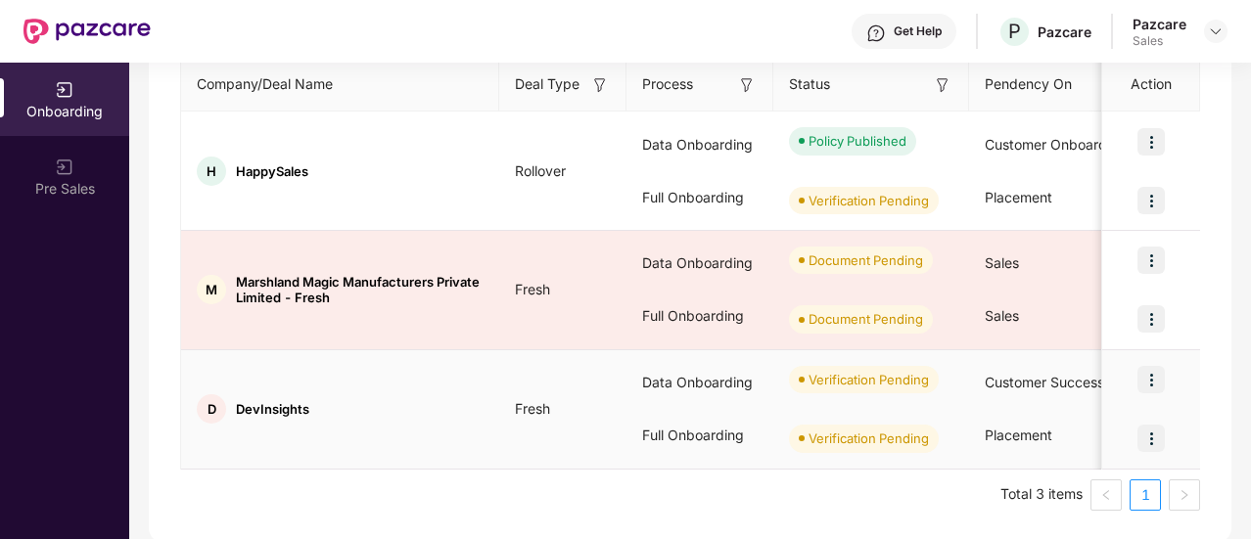
click at [256, 404] on span "DevInsights" at bounding box center [272, 409] width 73 height 16
copy span "DevInsights"
